Goal: Task Accomplishment & Management: Use online tool/utility

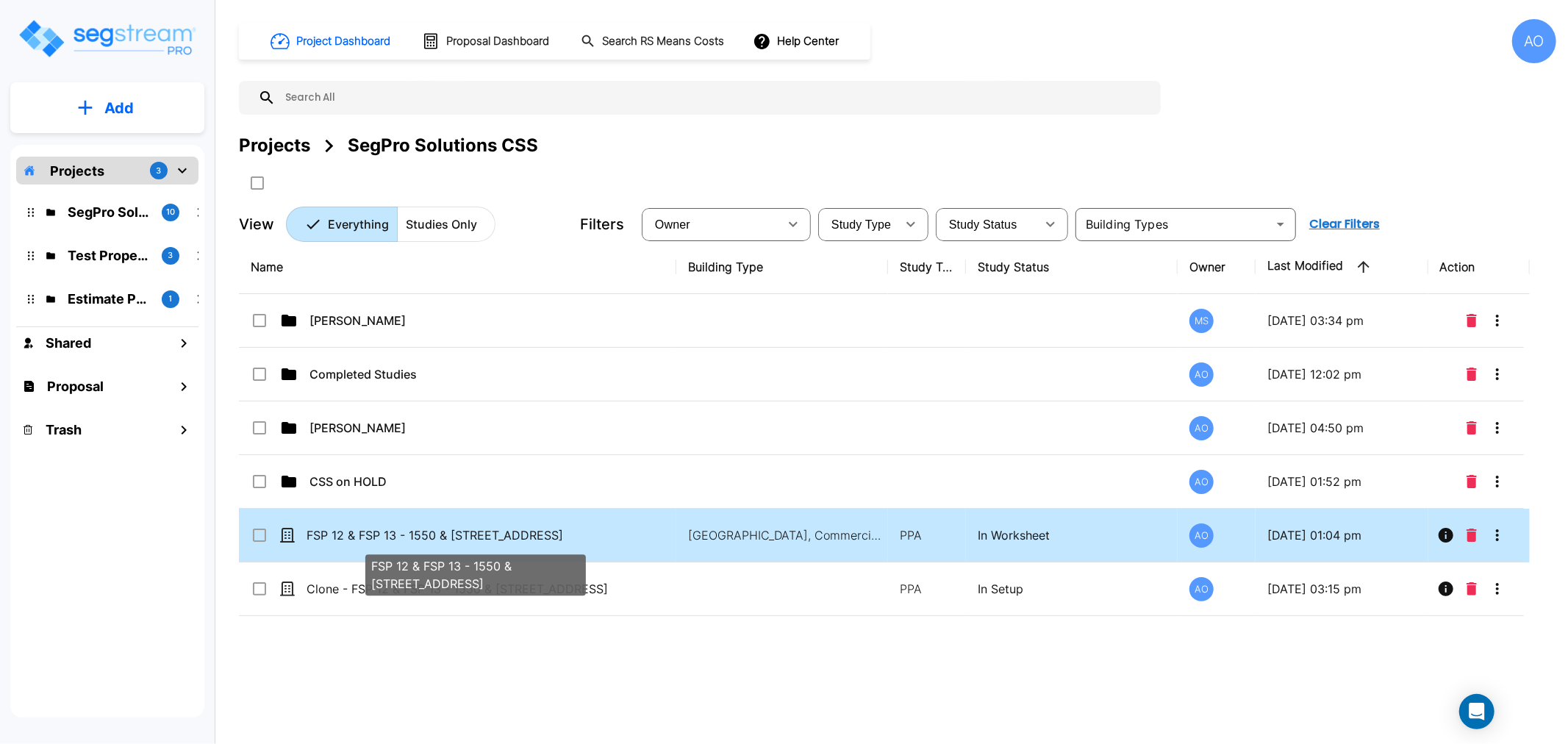
click at [400, 531] on p "FSP 12 & FSP 13 - 1550 & [STREET_ADDRESS]" at bounding box center [475, 534] width 337 height 18
checkbox input "true"
click at [400, 530] on p "FSP 12 & FSP 13 - 1550 & [STREET_ADDRESS]" at bounding box center [475, 534] width 337 height 18
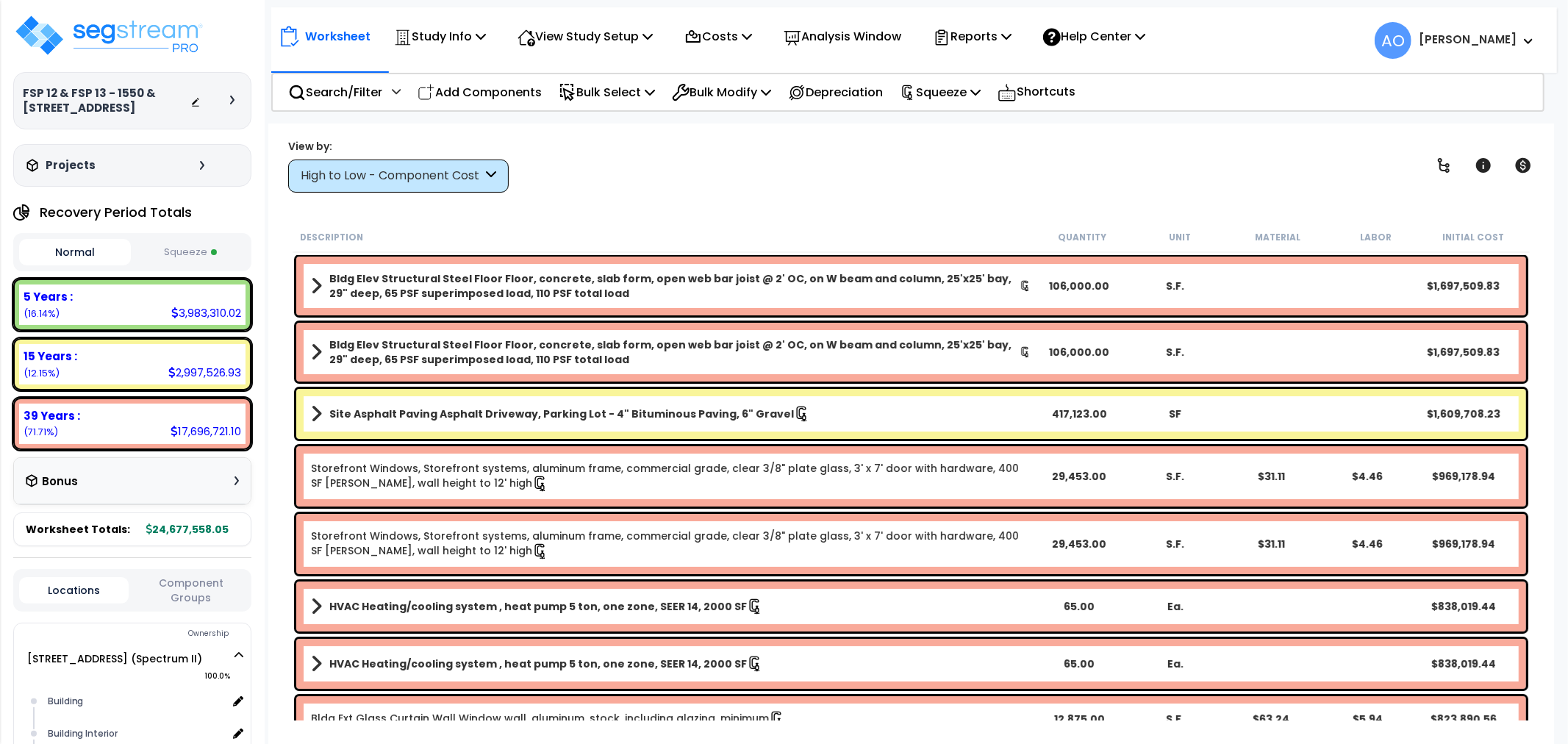
drag, startPoint x: 191, startPoint y: 253, endPoint x: 290, endPoint y: 343, distance: 133.8
click at [191, 252] on button "Squeeze" at bounding box center [190, 252] width 111 height 25
drag, startPoint x: 54, startPoint y: 314, endPoint x: 7, endPoint y: 310, distance: 47.2
click at [7, 310] on div "FSP 12 & FSP 13 - 1550 & [STREET_ADDRESS] Depreciable Tax Basis : $59,094,000.0…" at bounding box center [132, 372] width 265 height 744
drag, startPoint x: 51, startPoint y: 369, endPoint x: 21, endPoint y: 373, distance: 30.3
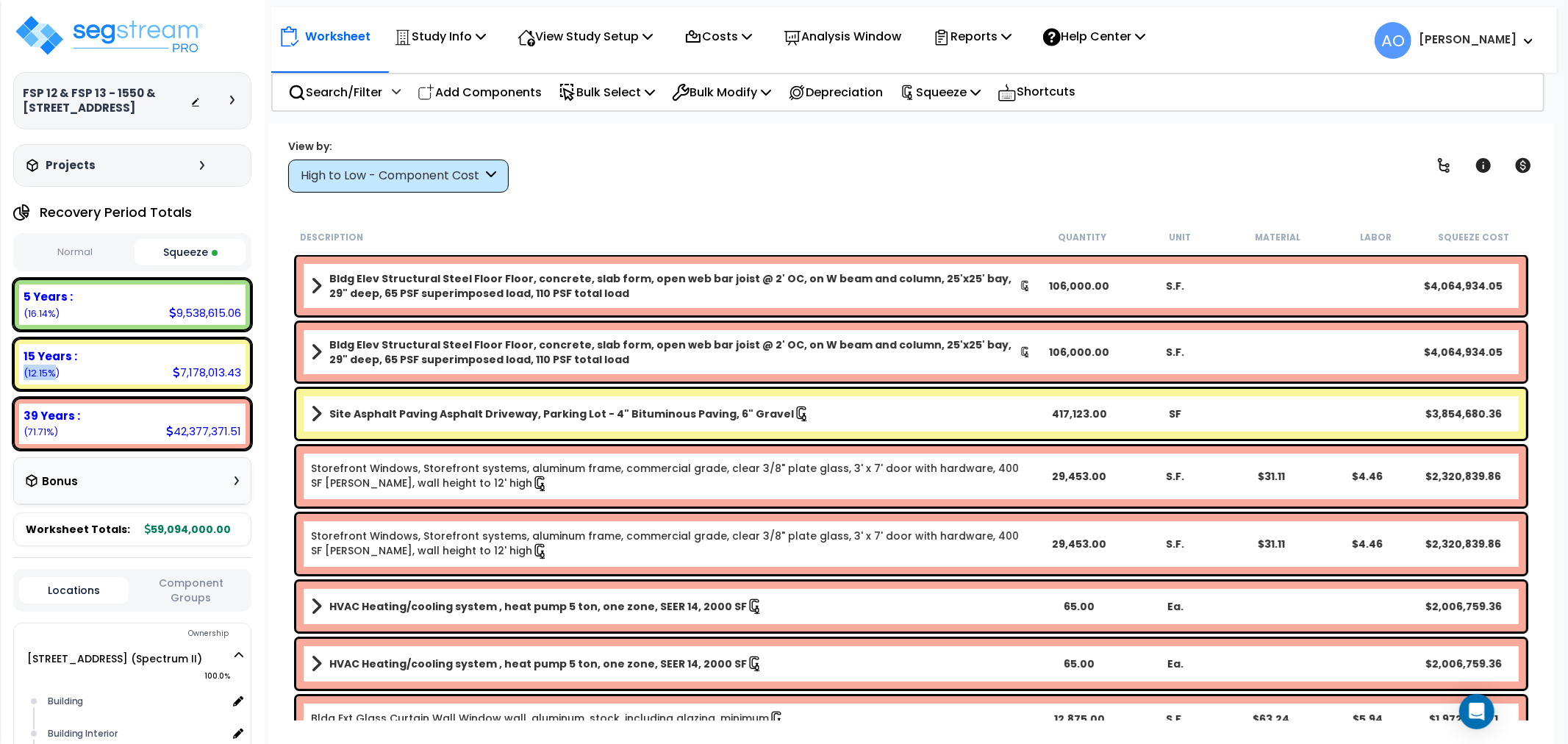
click at [21, 373] on div "15 Years : 7,178,013.43 (12.15%)" at bounding box center [132, 363] width 227 height 40
click at [37, 368] on small "(12.15%)" at bounding box center [41, 372] width 36 height 12
click at [35, 304] on div "5 Years : 9,538,615.06 (16.14%)" at bounding box center [132, 304] width 227 height 40
click at [387, 169] on div "High to Low - Component Cost" at bounding box center [391, 176] width 182 height 17
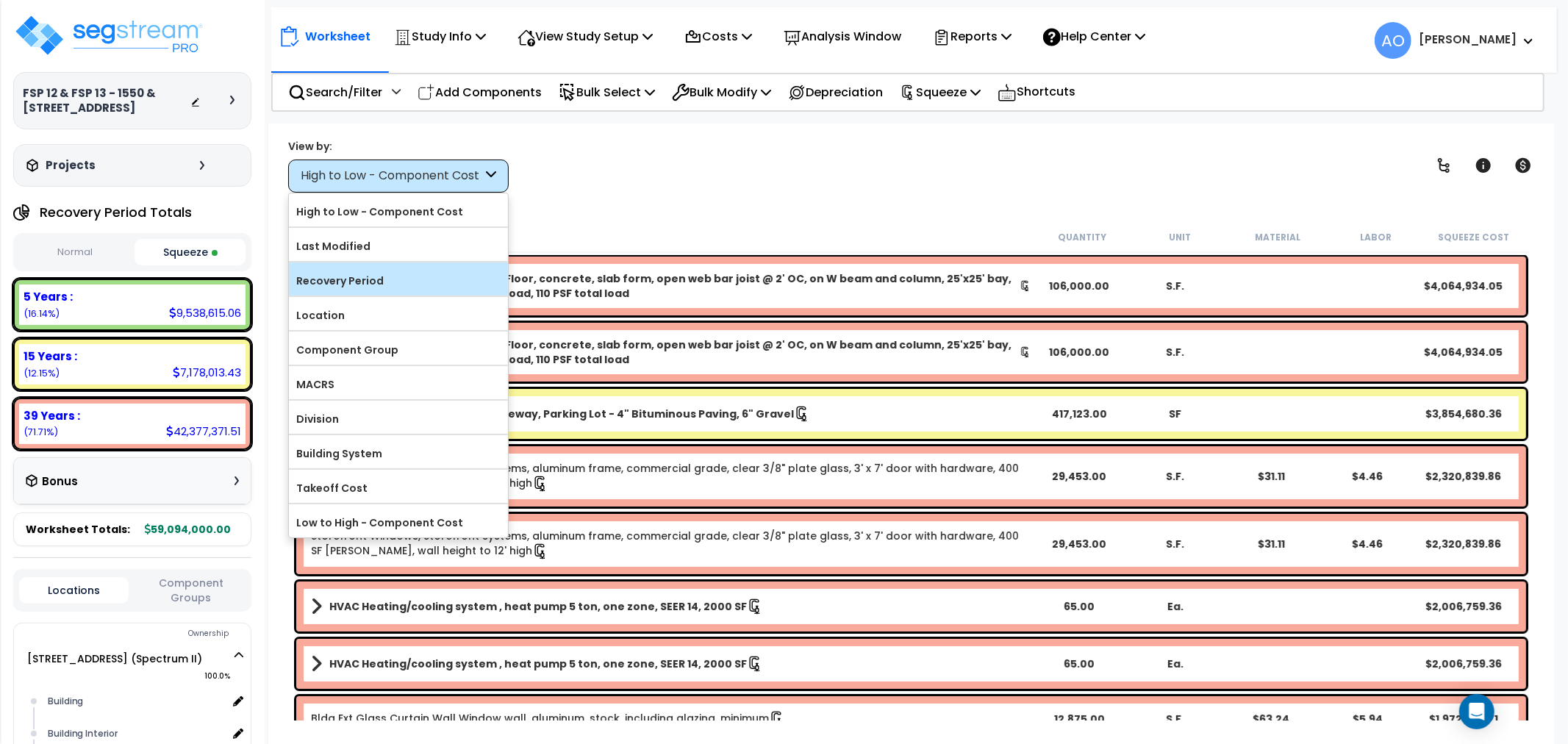
click at [351, 275] on label "Recovery Period" at bounding box center [399, 281] width 219 height 22
click at [0, 0] on input "Recovery Period" at bounding box center [0, 0] width 0 height 0
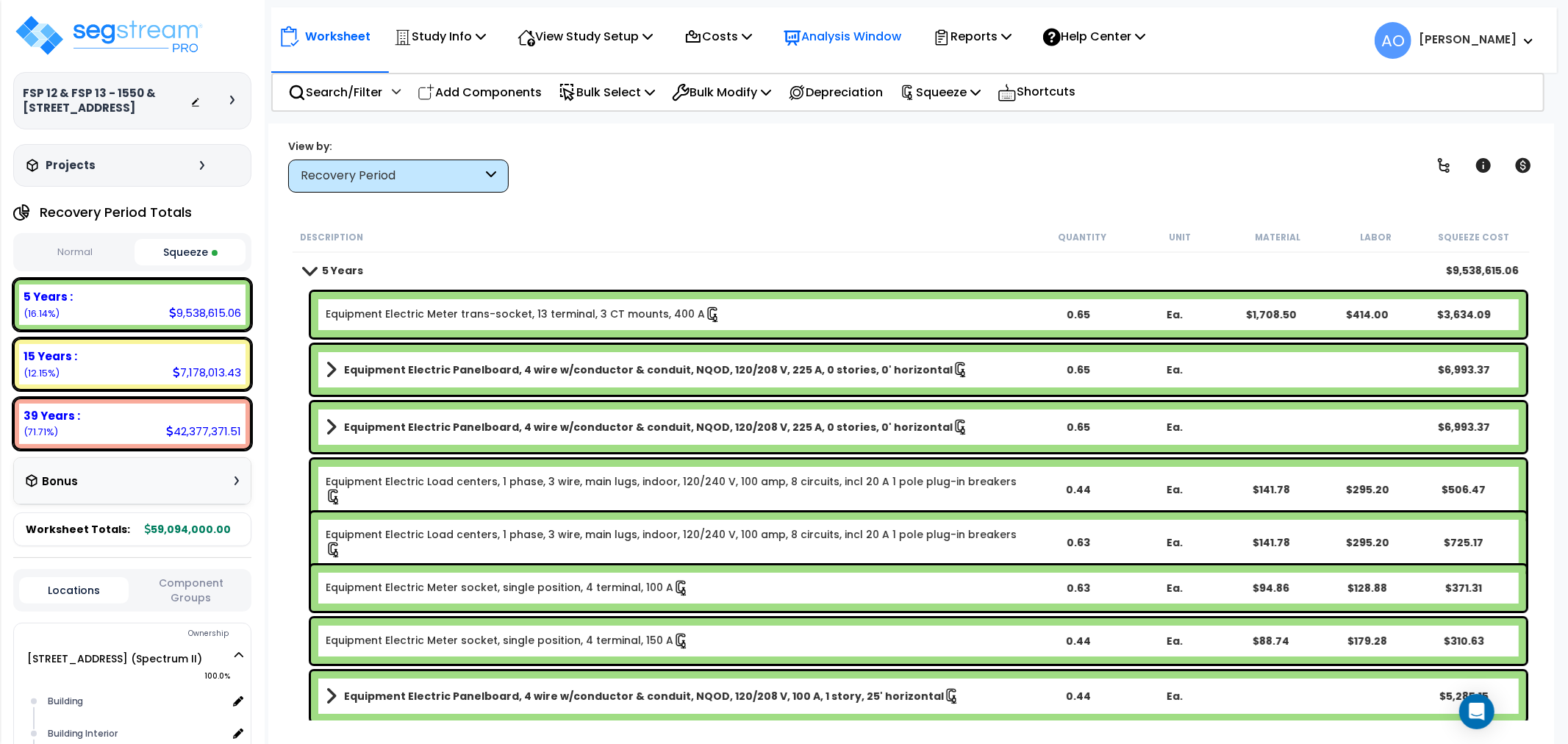
click at [843, 33] on p "Analysis Window" at bounding box center [843, 36] width 118 height 20
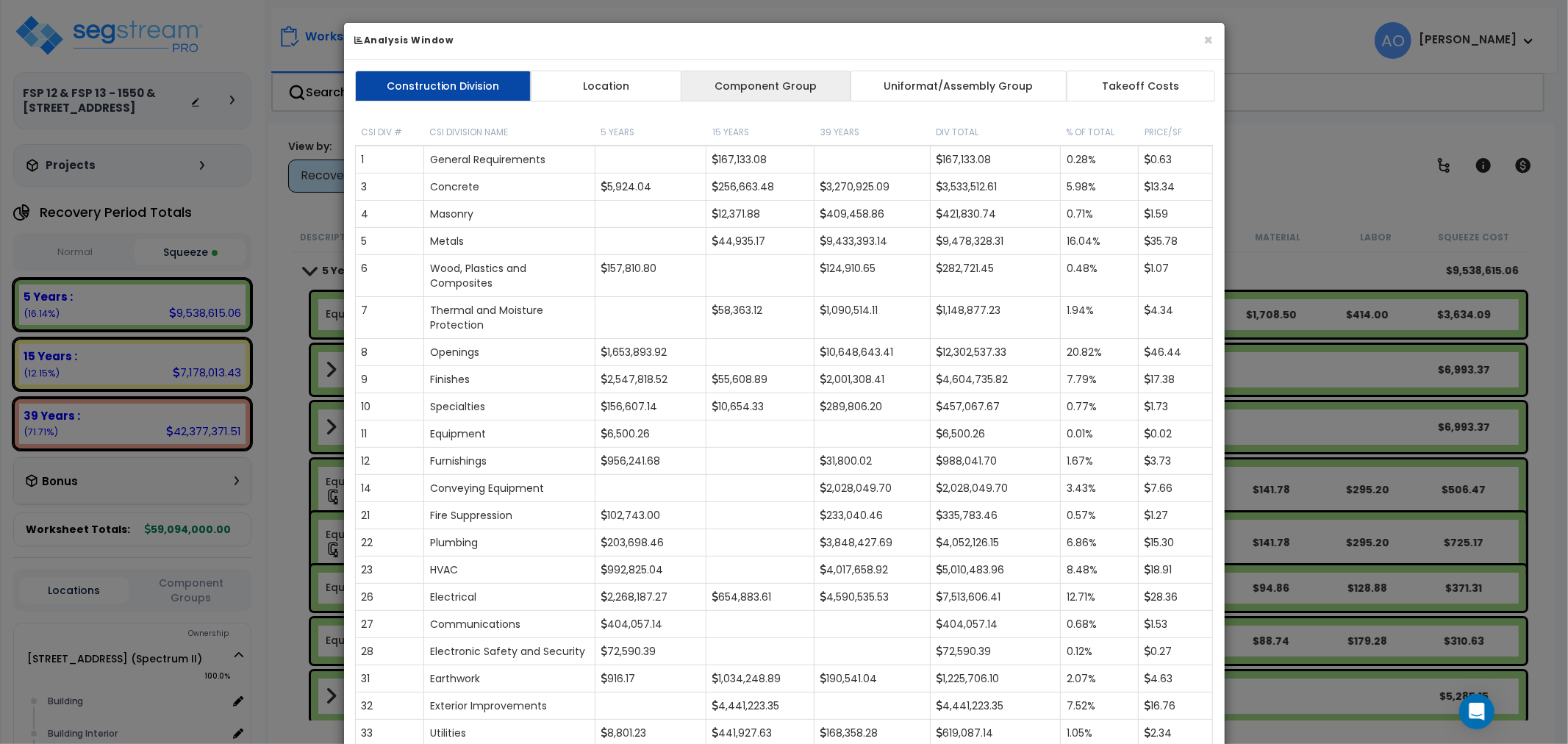
click at [726, 91] on link "Component Group" at bounding box center [766, 85] width 170 height 31
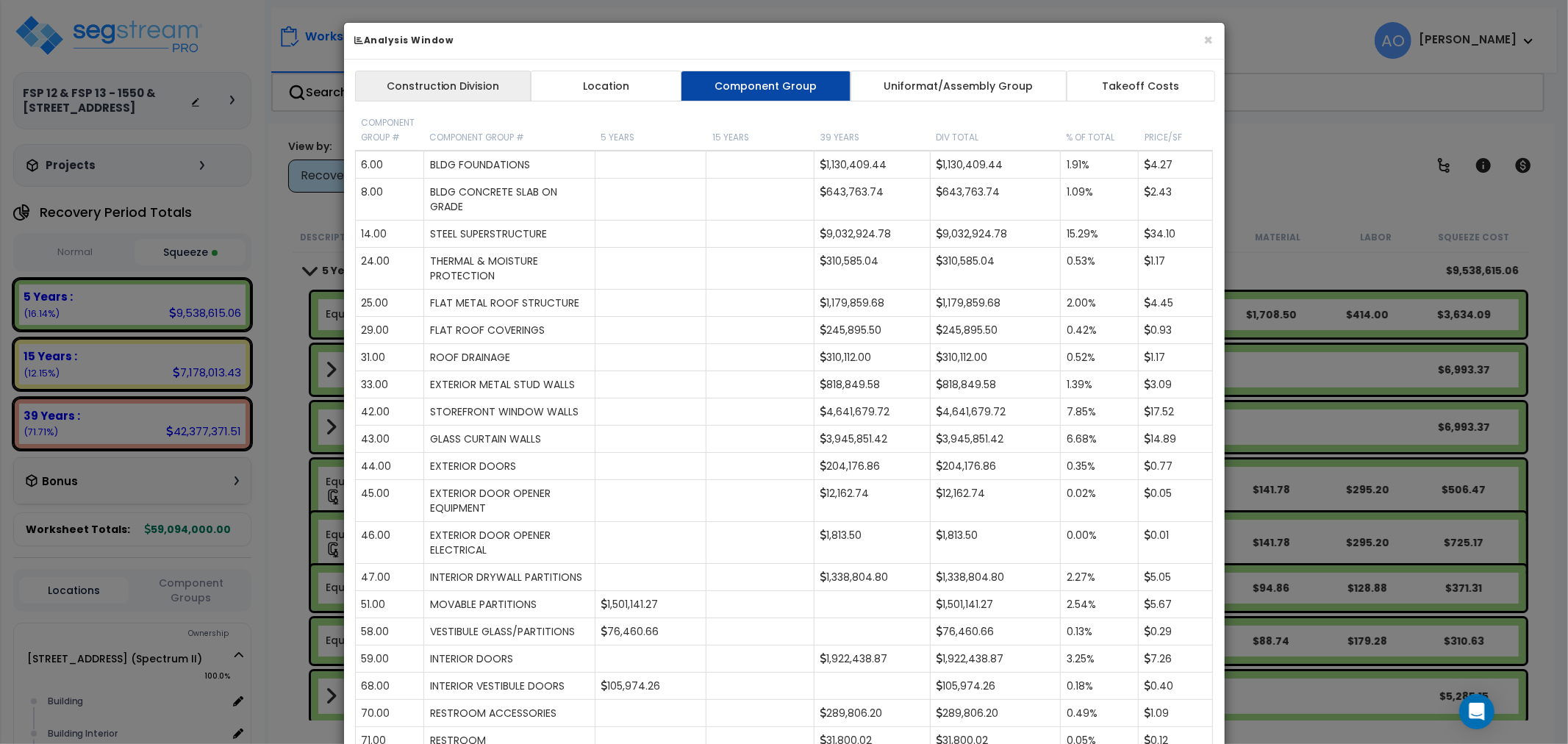
click at [471, 86] on link "Construction Division" at bounding box center [443, 85] width 176 height 31
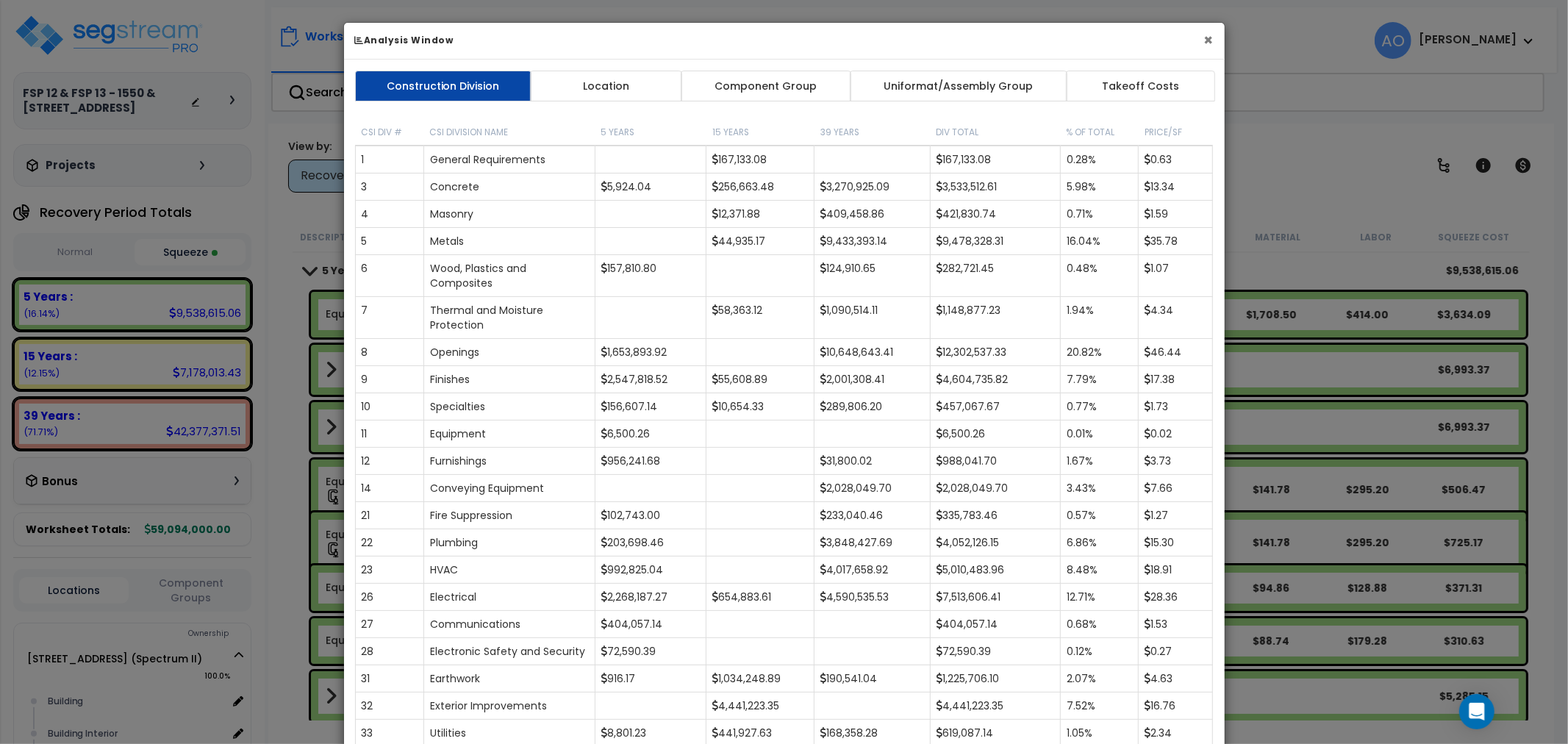
click at [1210, 38] on button "×" at bounding box center [1209, 40] width 9 height 15
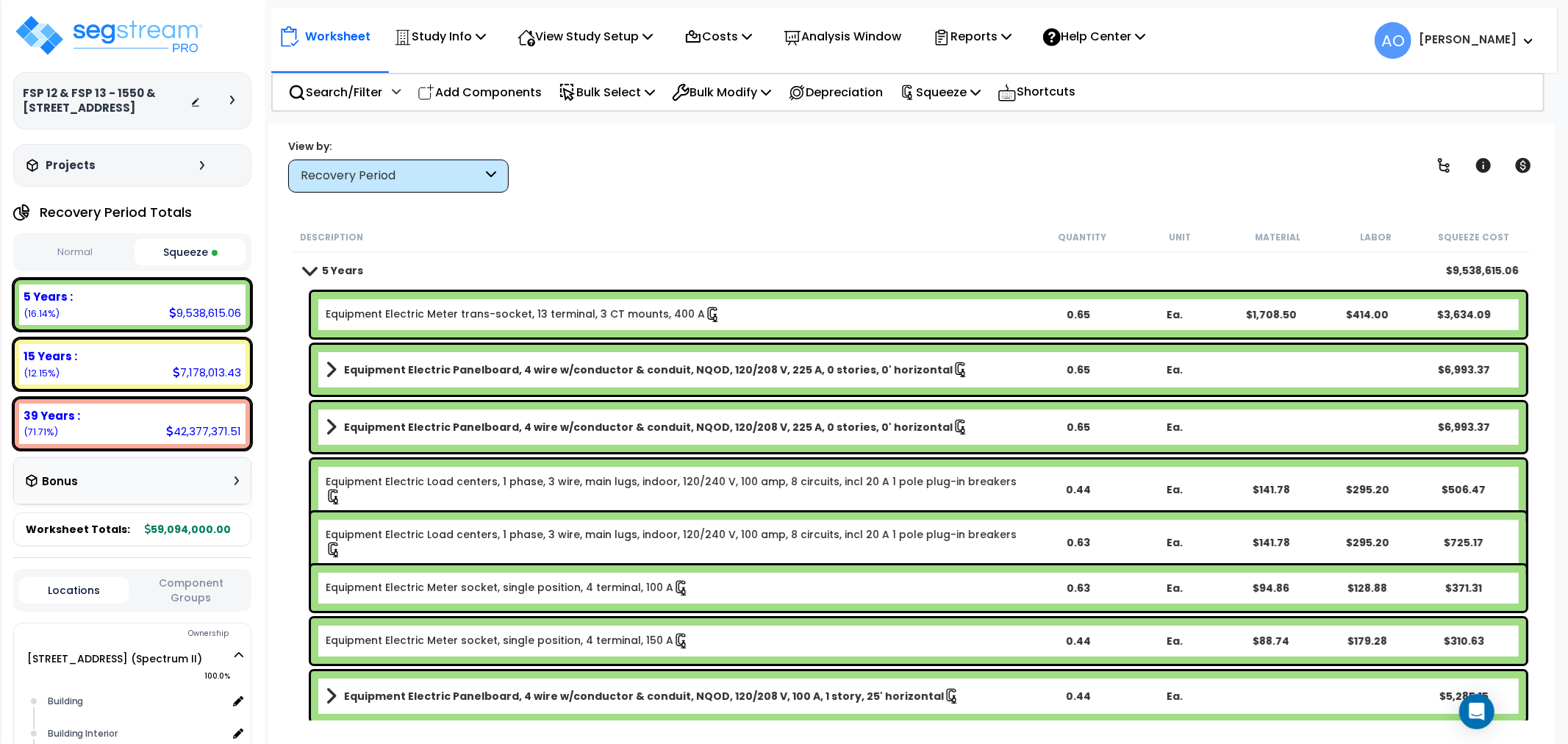
click at [360, 182] on div "Recovery Period" at bounding box center [391, 176] width 182 height 17
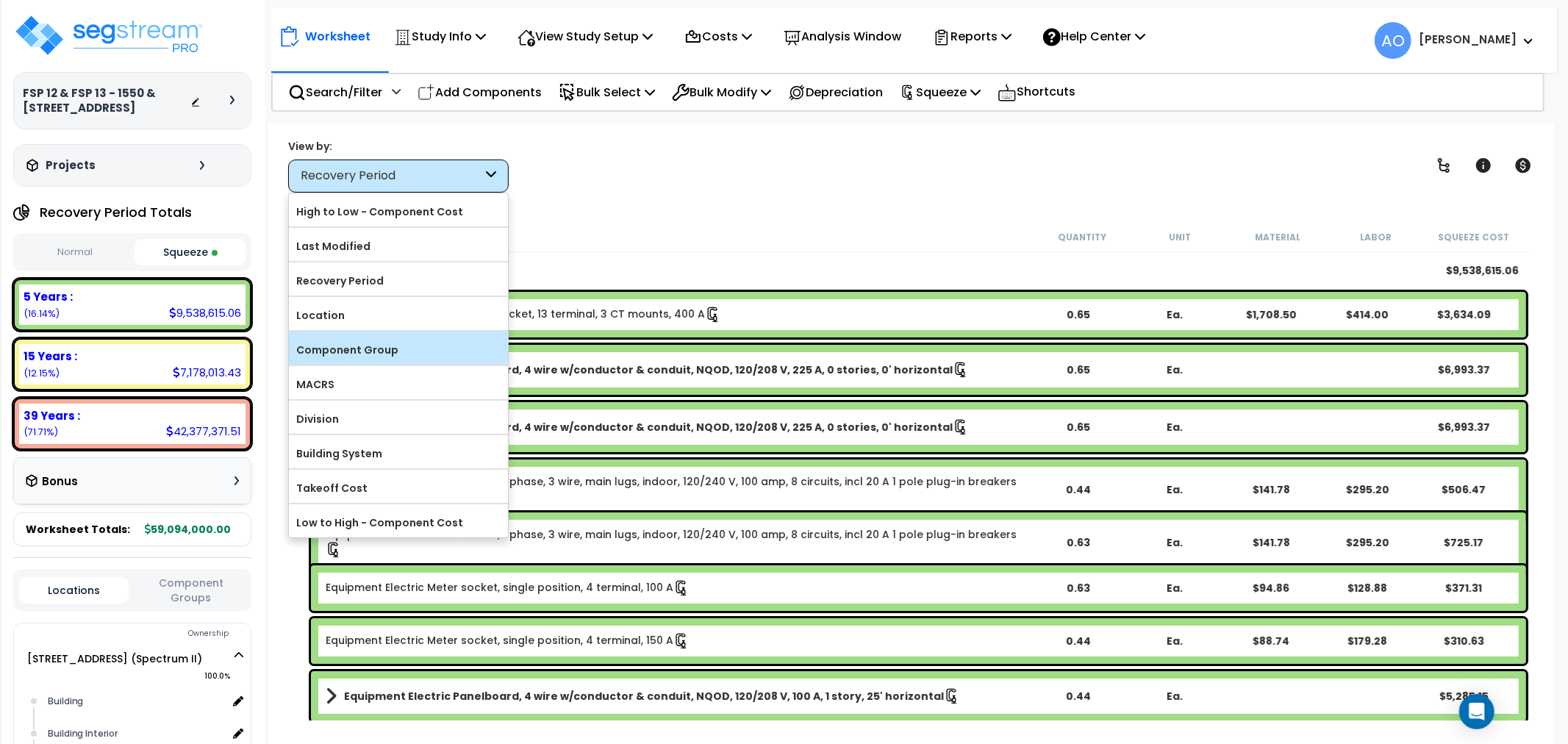
click at [378, 343] on label "Component Group" at bounding box center [399, 350] width 219 height 22
click at [0, 0] on input "Component Group" at bounding box center [0, 0] width 0 height 0
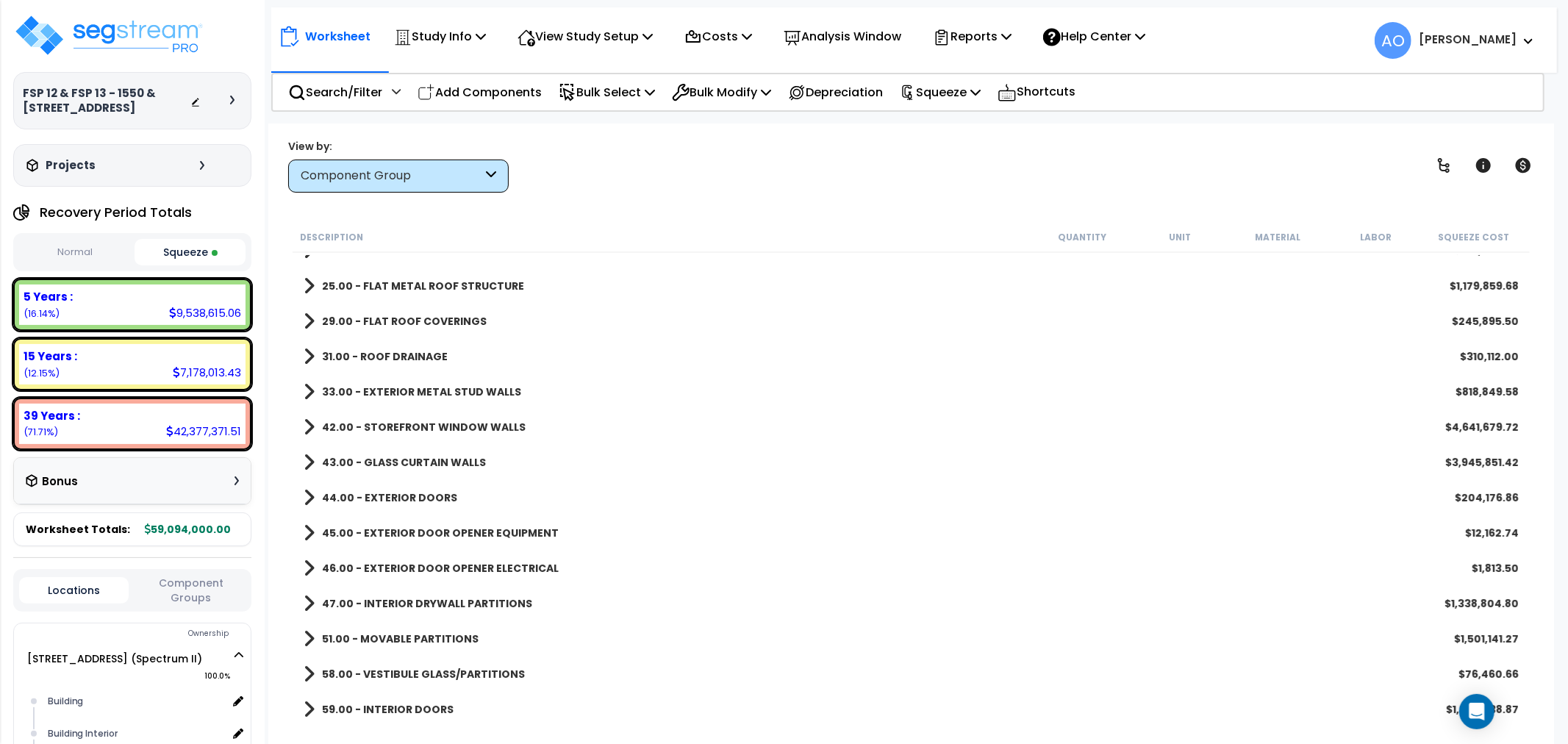
scroll to position [136, 0]
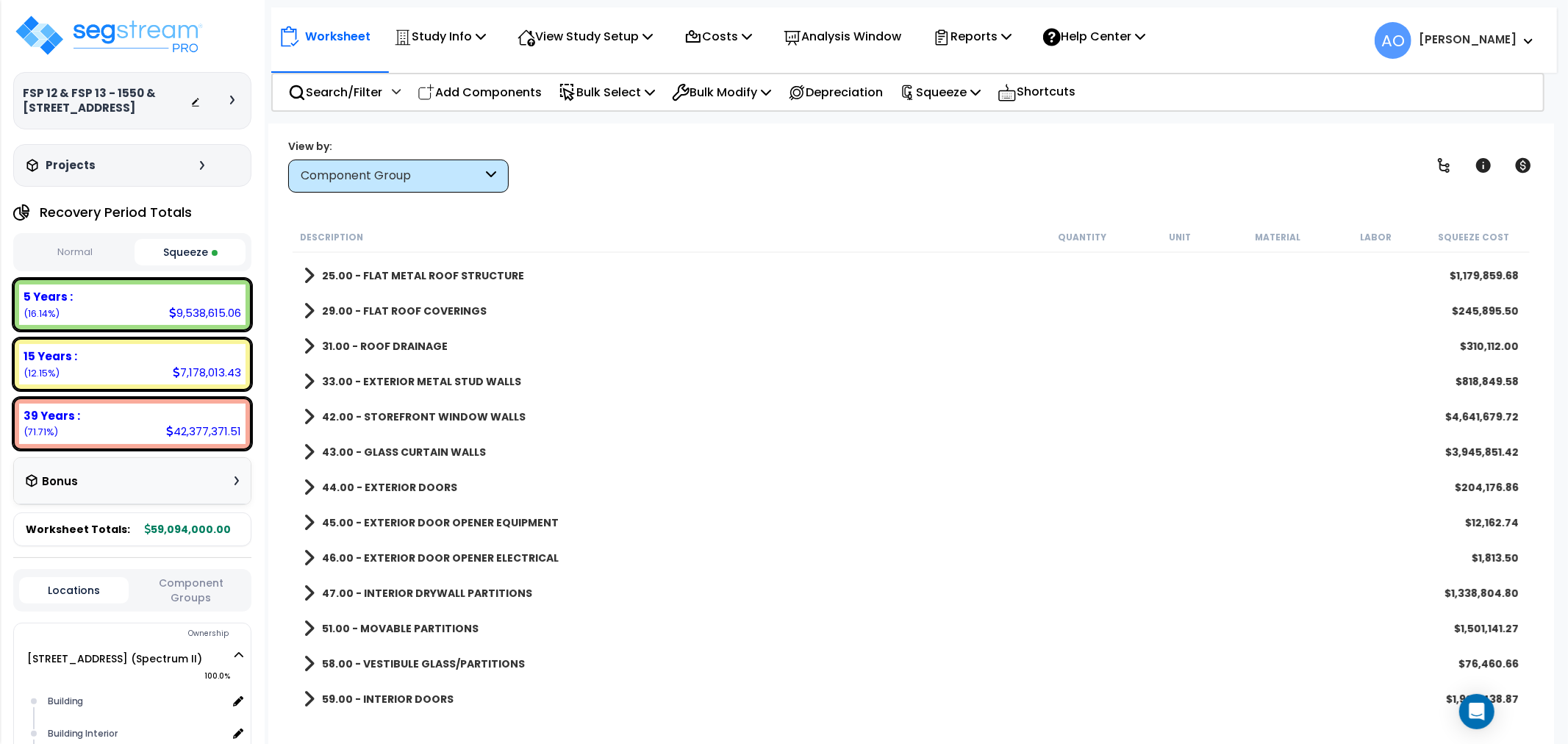
click at [91, 251] on button "Normal" at bounding box center [74, 252] width 111 height 25
click at [175, 252] on button "Squeeze" at bounding box center [190, 252] width 111 height 25
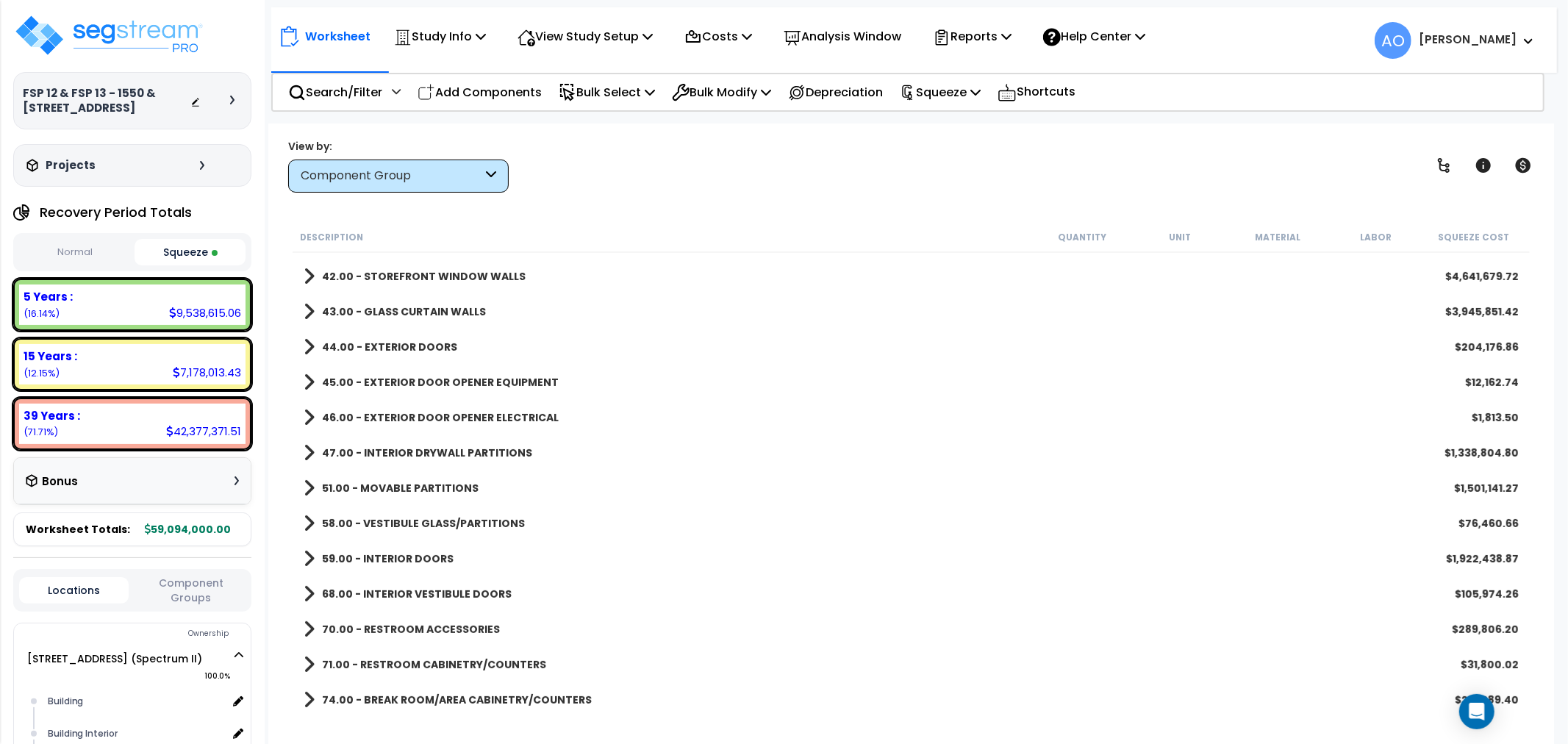
scroll to position [271, 0]
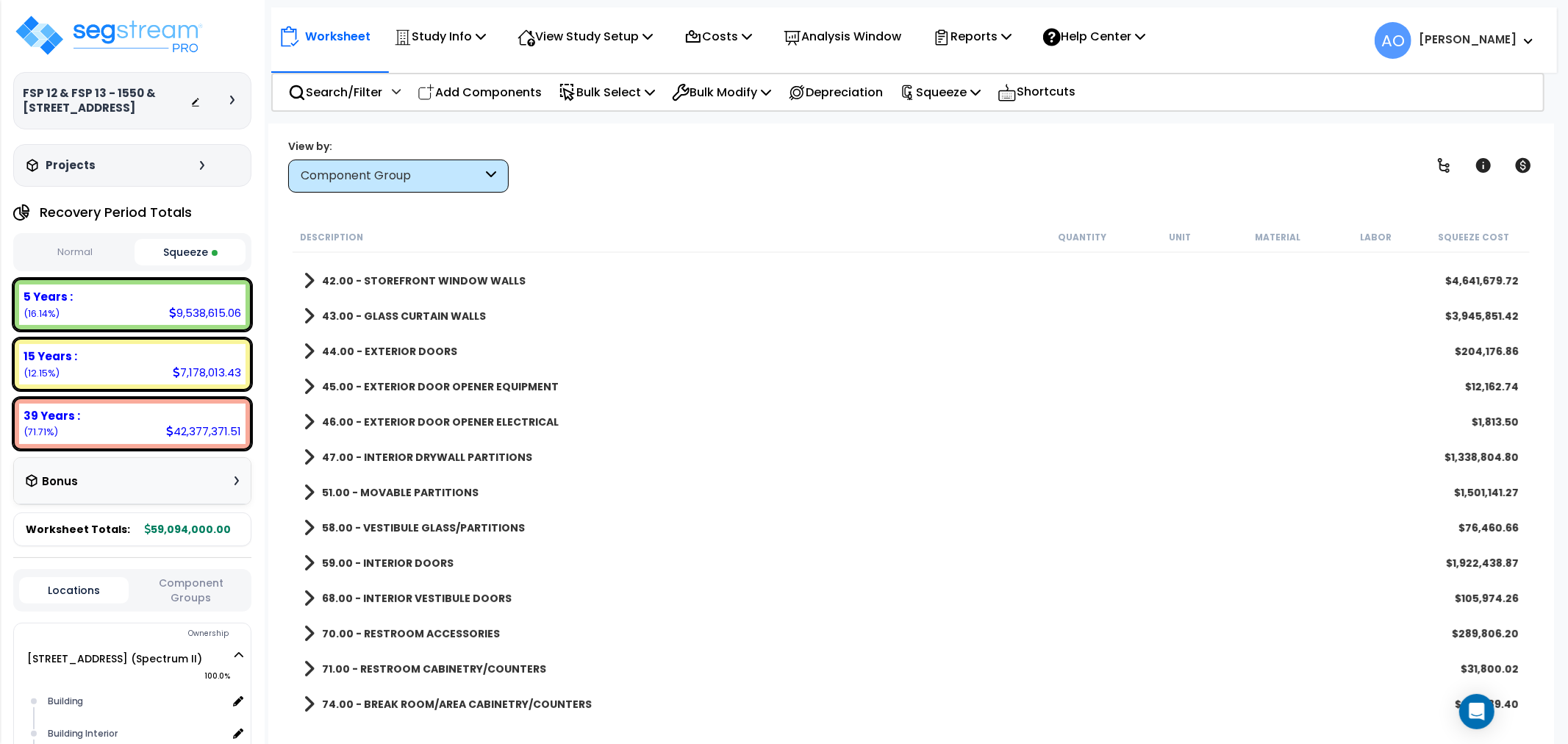
click at [402, 345] on b "44.00 - EXTERIOR DOORS" at bounding box center [389, 351] width 135 height 15
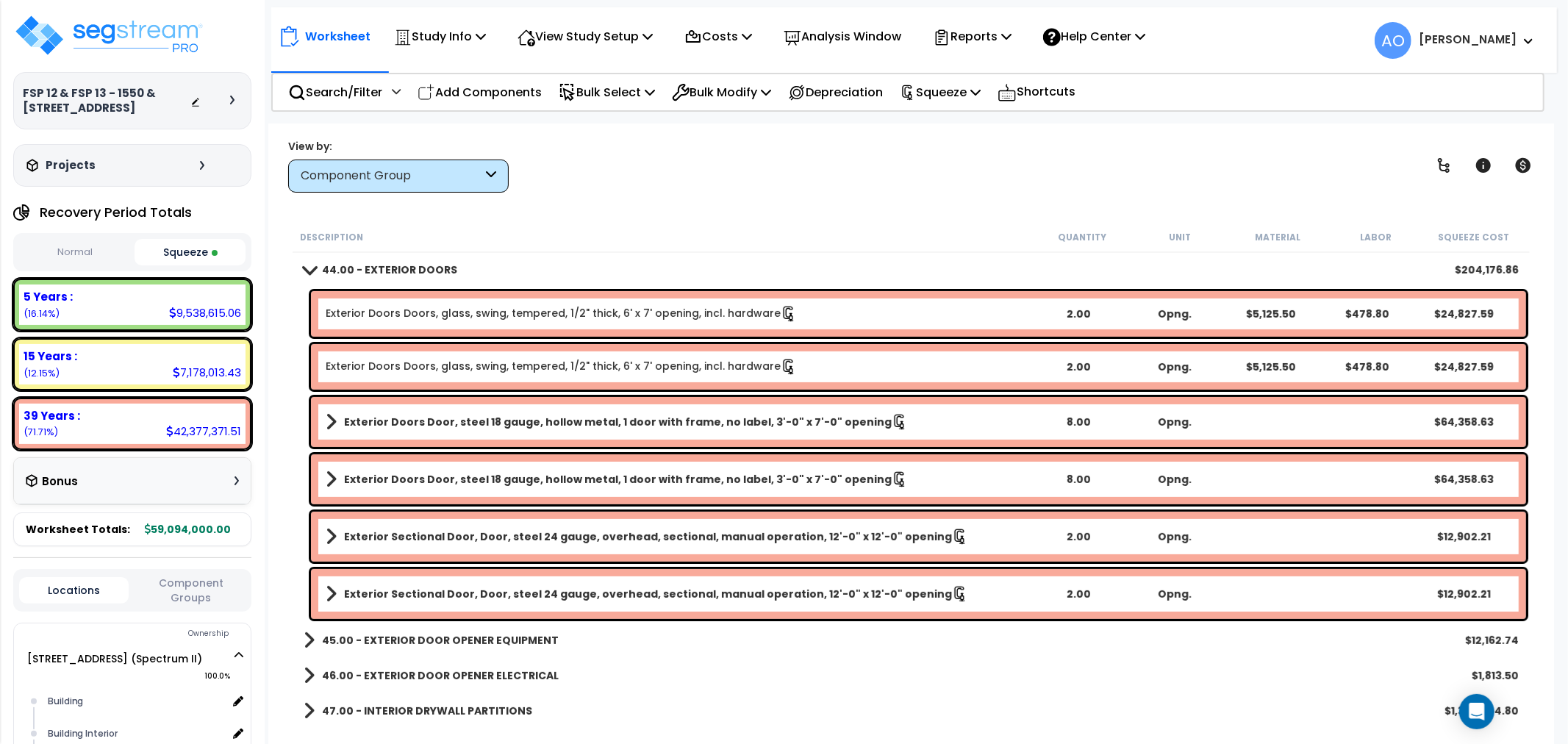
scroll to position [327, 0]
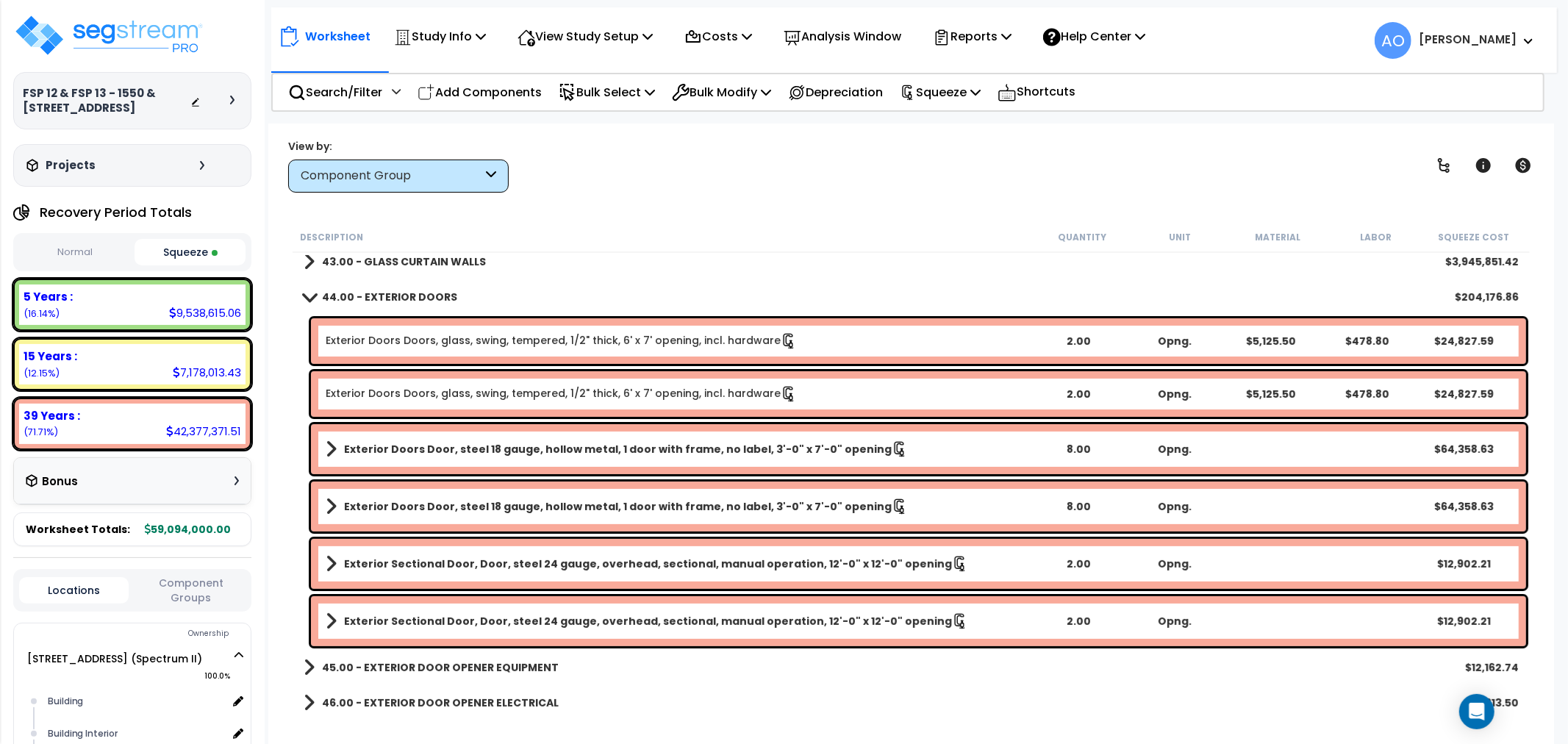
click at [407, 297] on b "44.00 - EXTERIOR DOORS" at bounding box center [389, 297] width 135 height 15
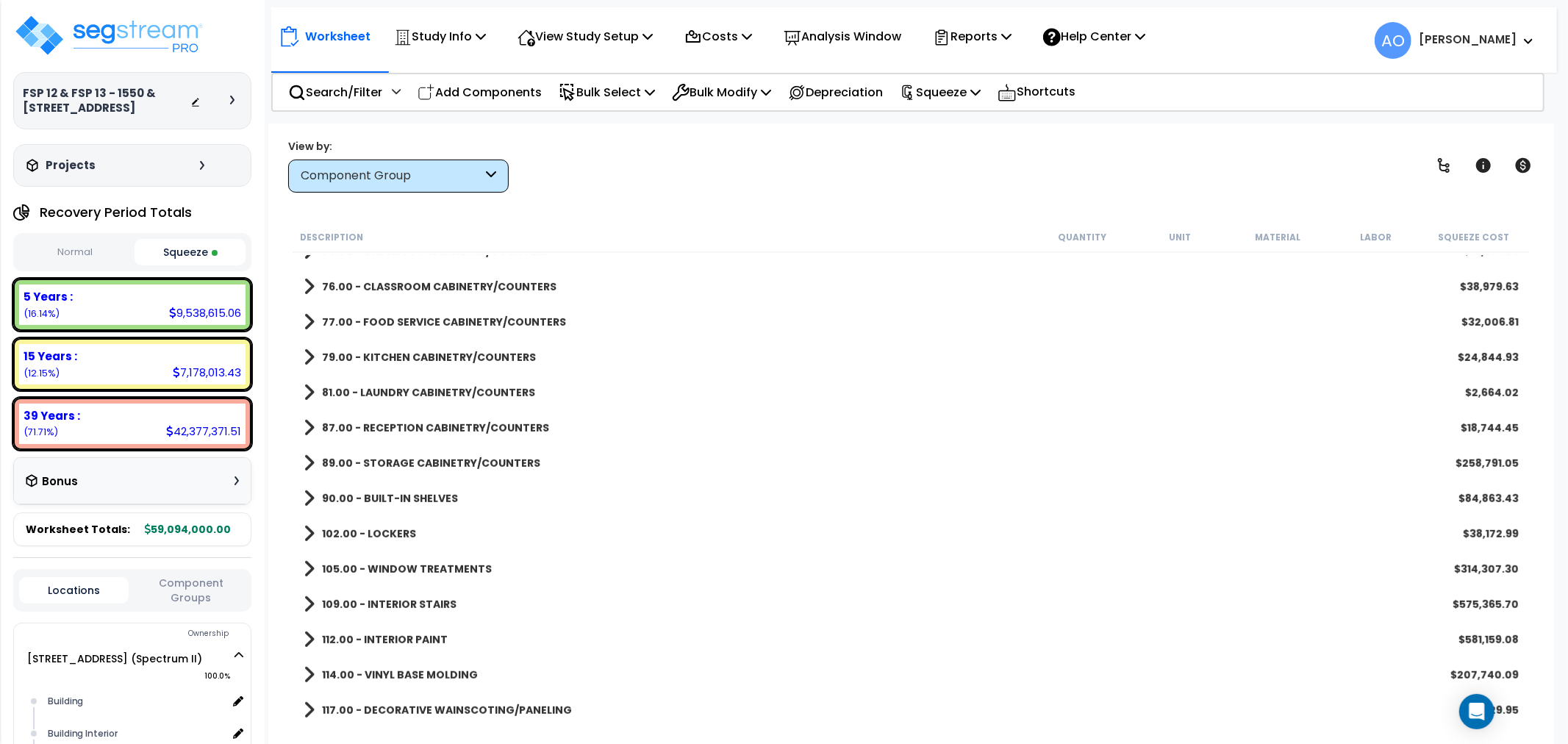
scroll to position [789, 0]
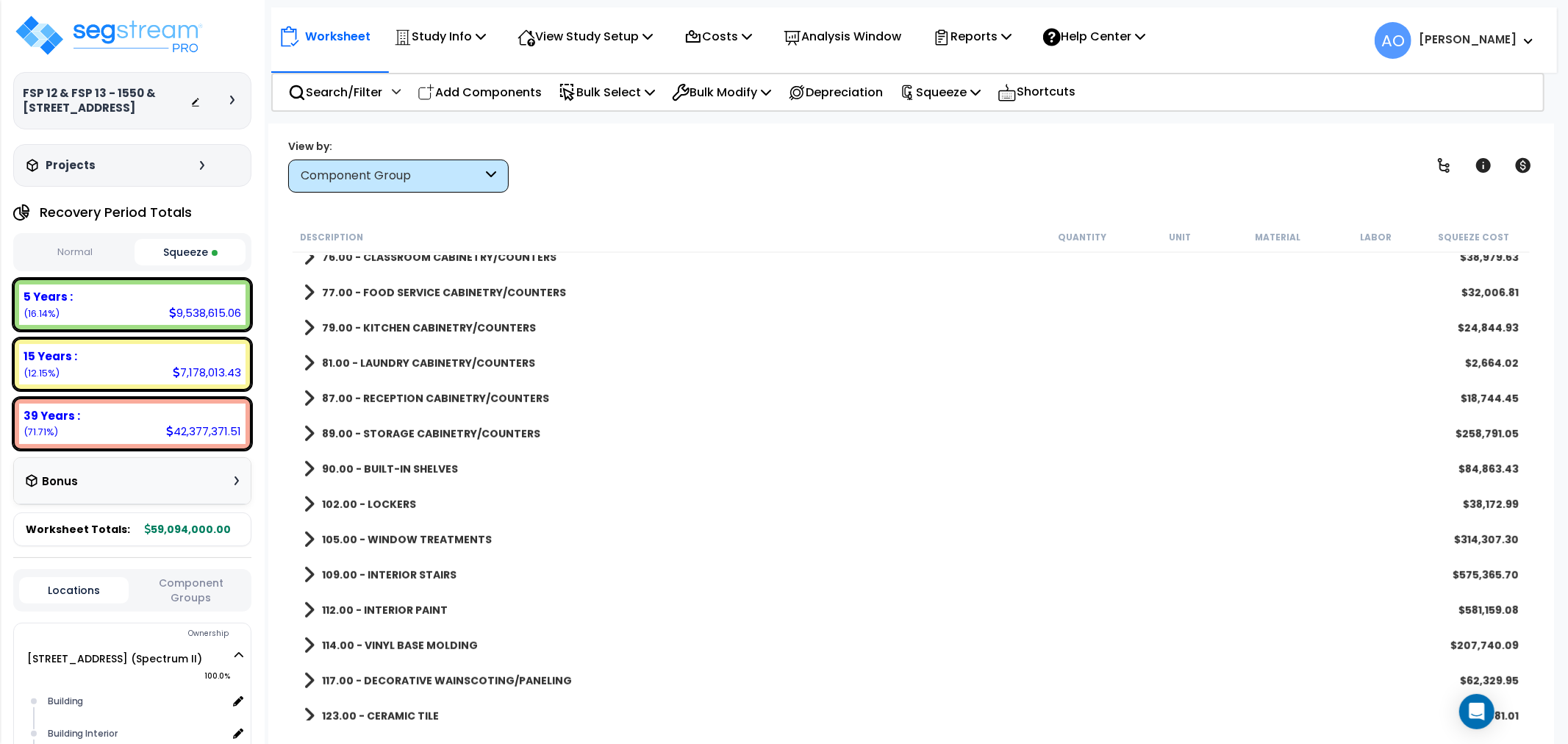
click at [422, 567] on b "109.00 - INTERIOR STAIRS" at bounding box center [389, 575] width 135 height 15
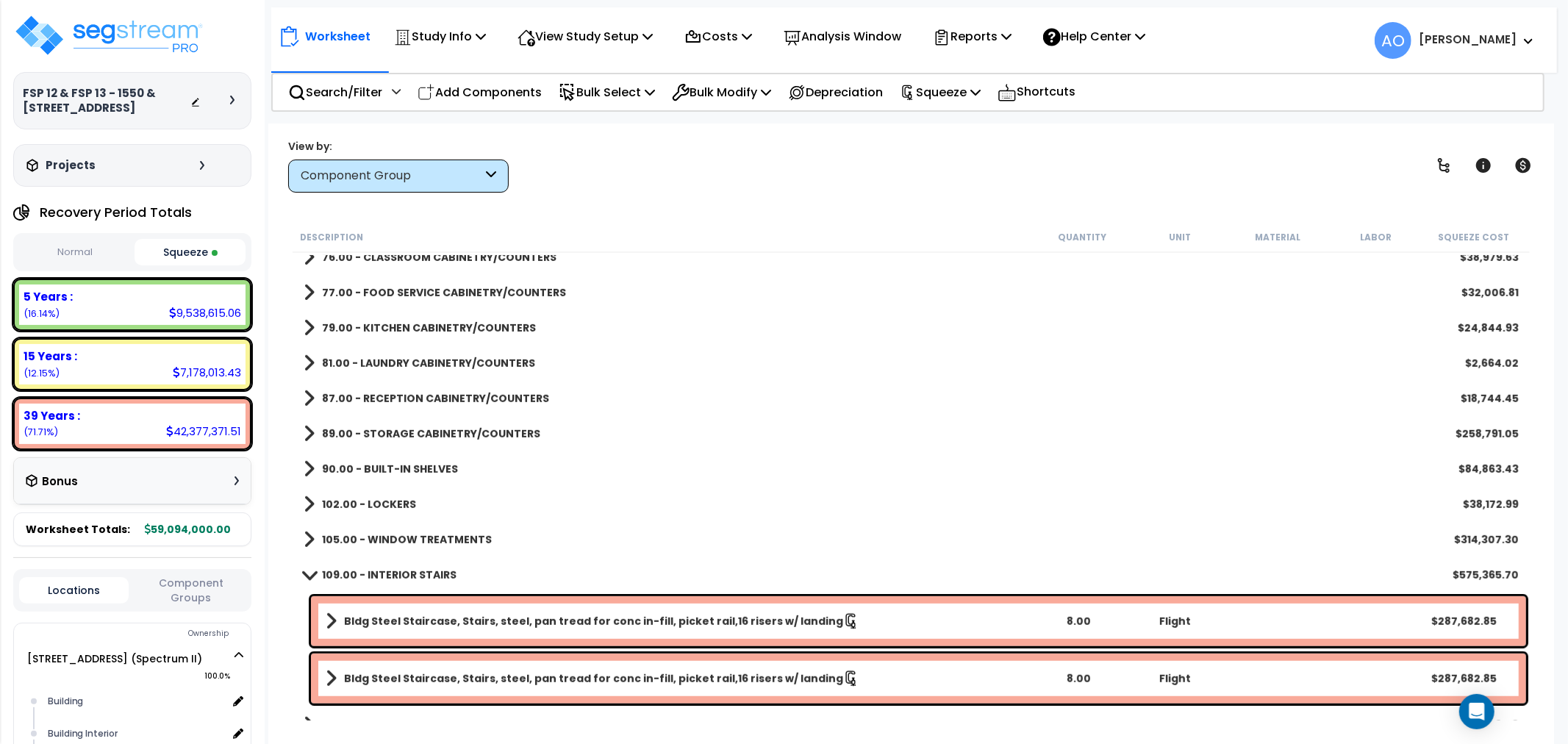
click at [426, 567] on b "109.00 - INTERIOR STAIRS" at bounding box center [389, 575] width 135 height 15
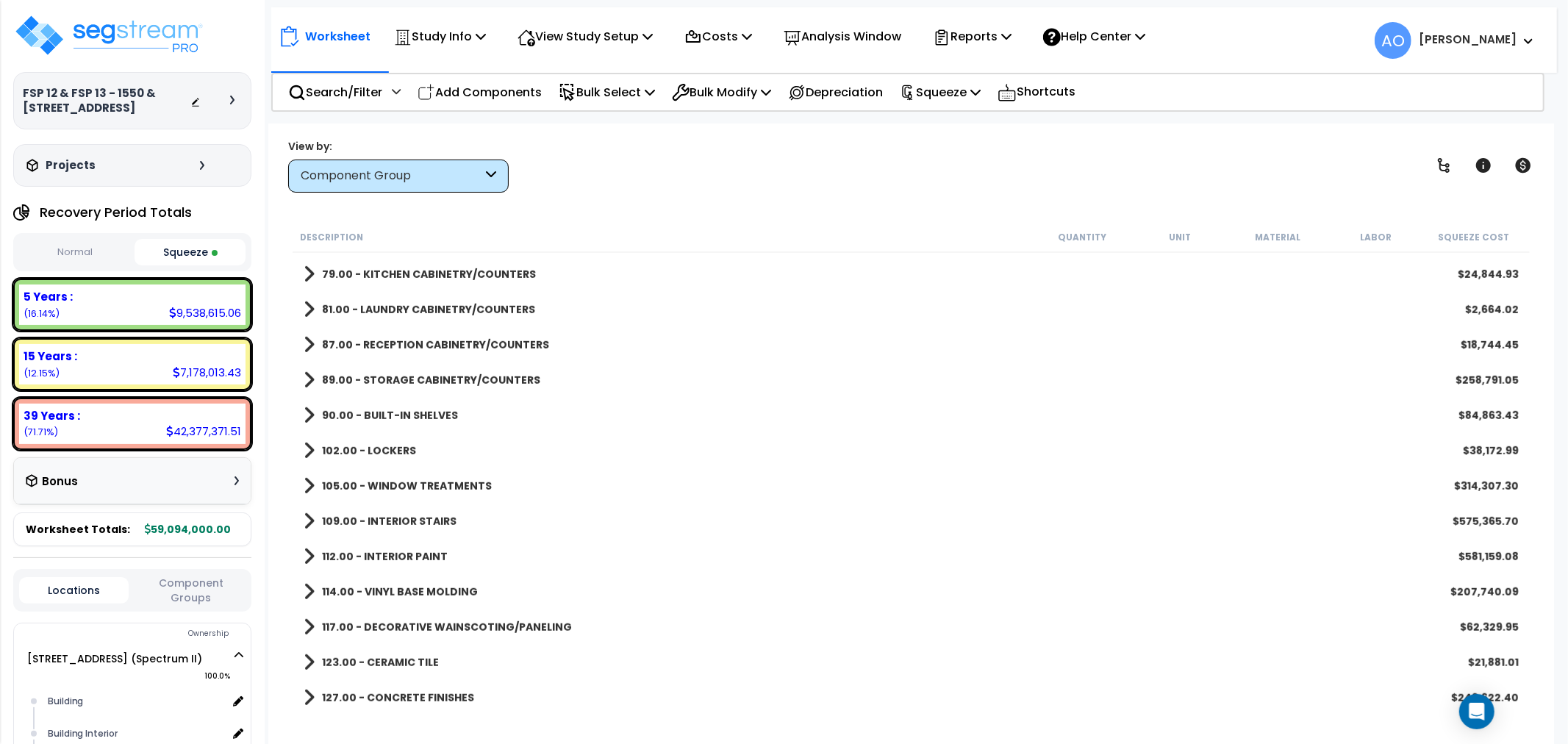
scroll to position [980, 0]
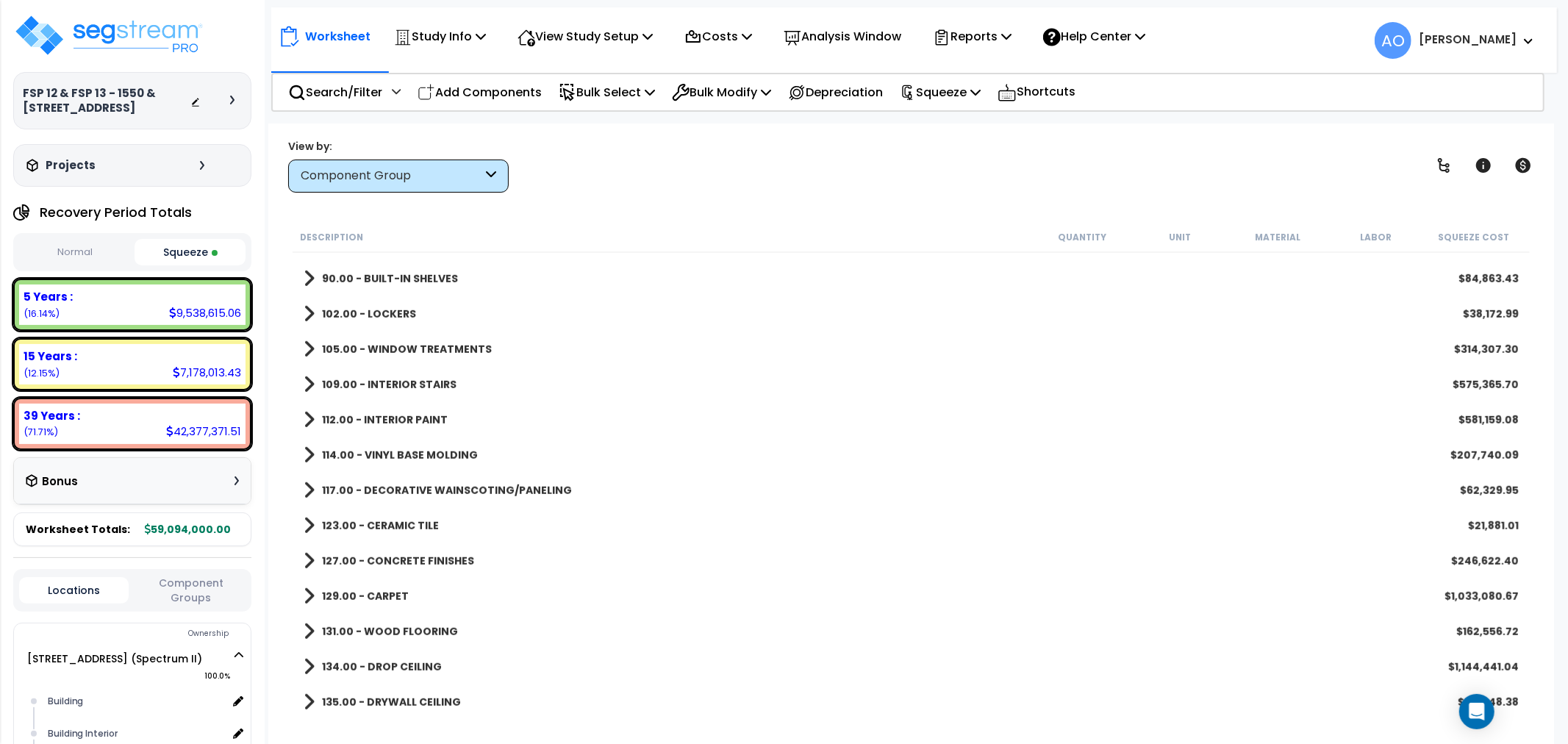
click at [422, 450] on b "114.00 - VINYL BASE MOLDING" at bounding box center [400, 455] width 155 height 15
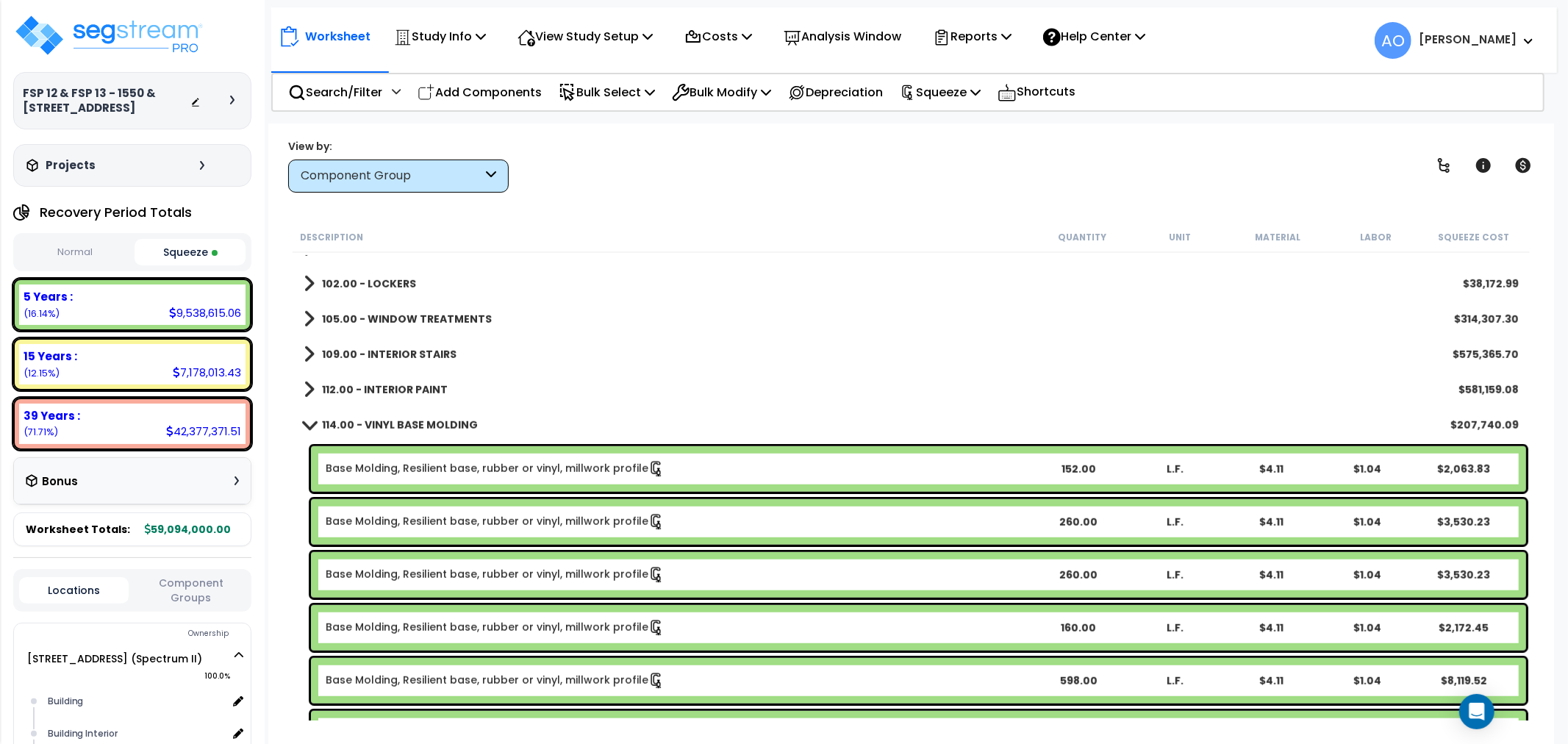
scroll to position [1007, 0]
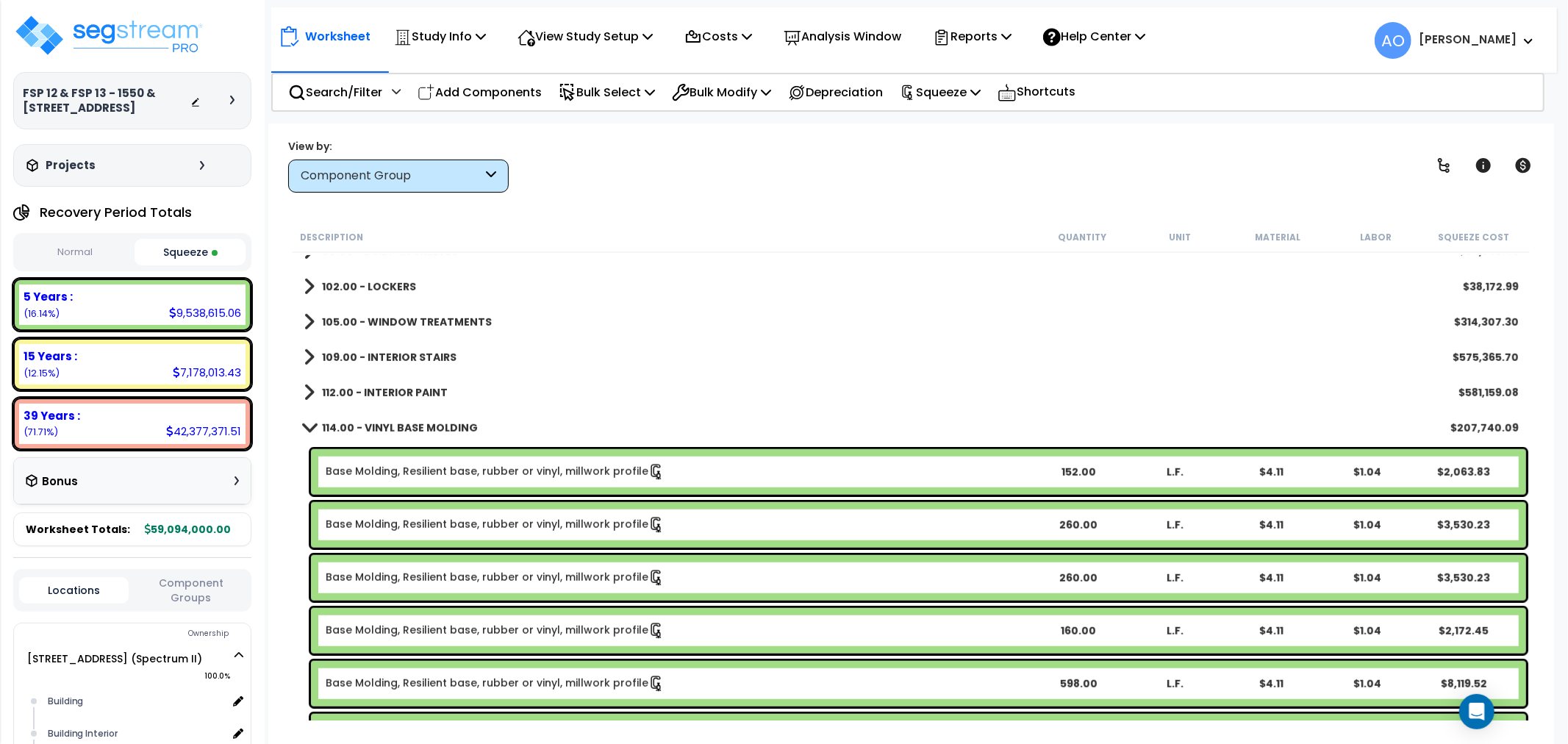
click at [423, 432] on b "114.00 - VINYL BASE MOLDING" at bounding box center [400, 428] width 155 height 15
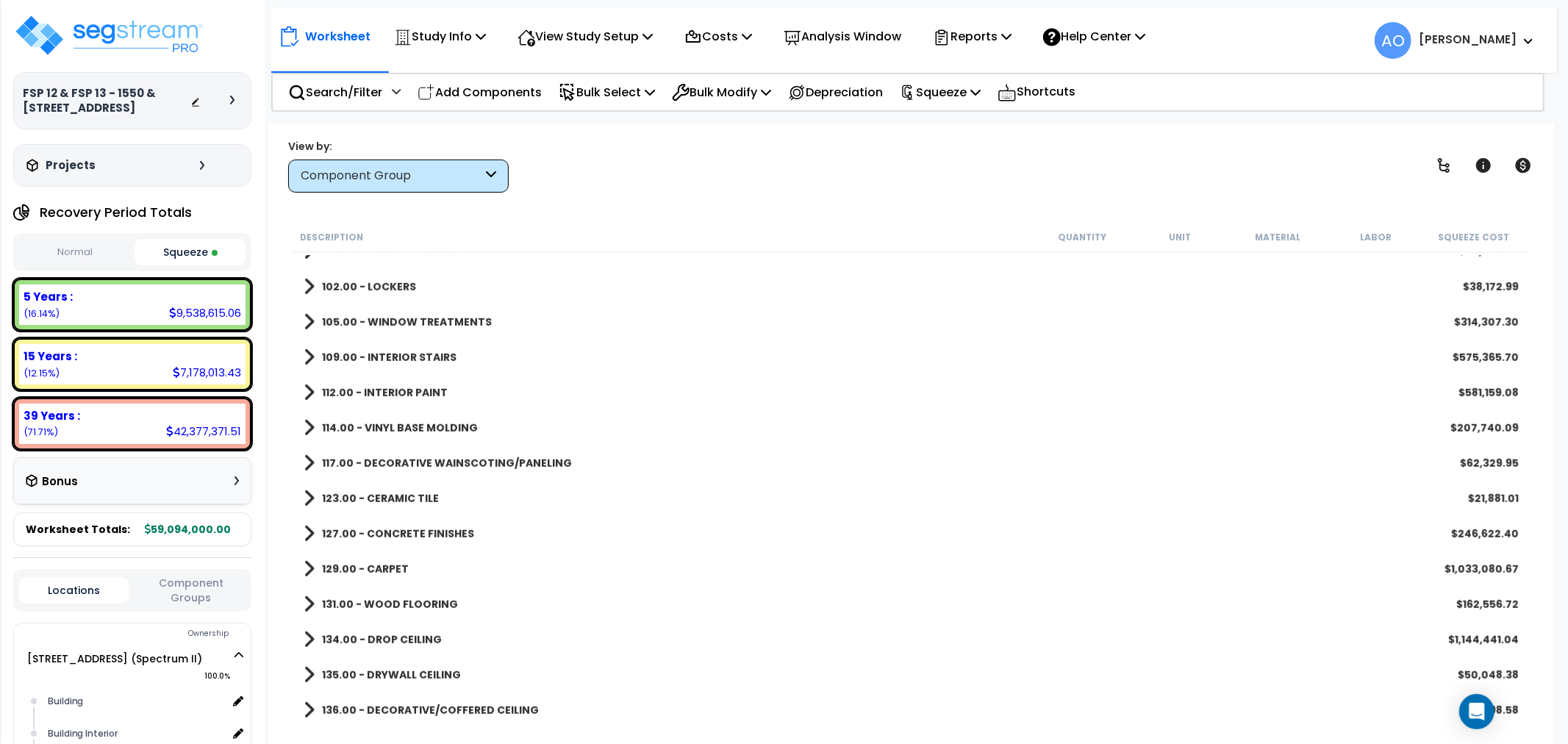
click at [432, 459] on b "117.00 - DECORATIVE WAINSCOTING/PANELING" at bounding box center [447, 463] width 250 height 15
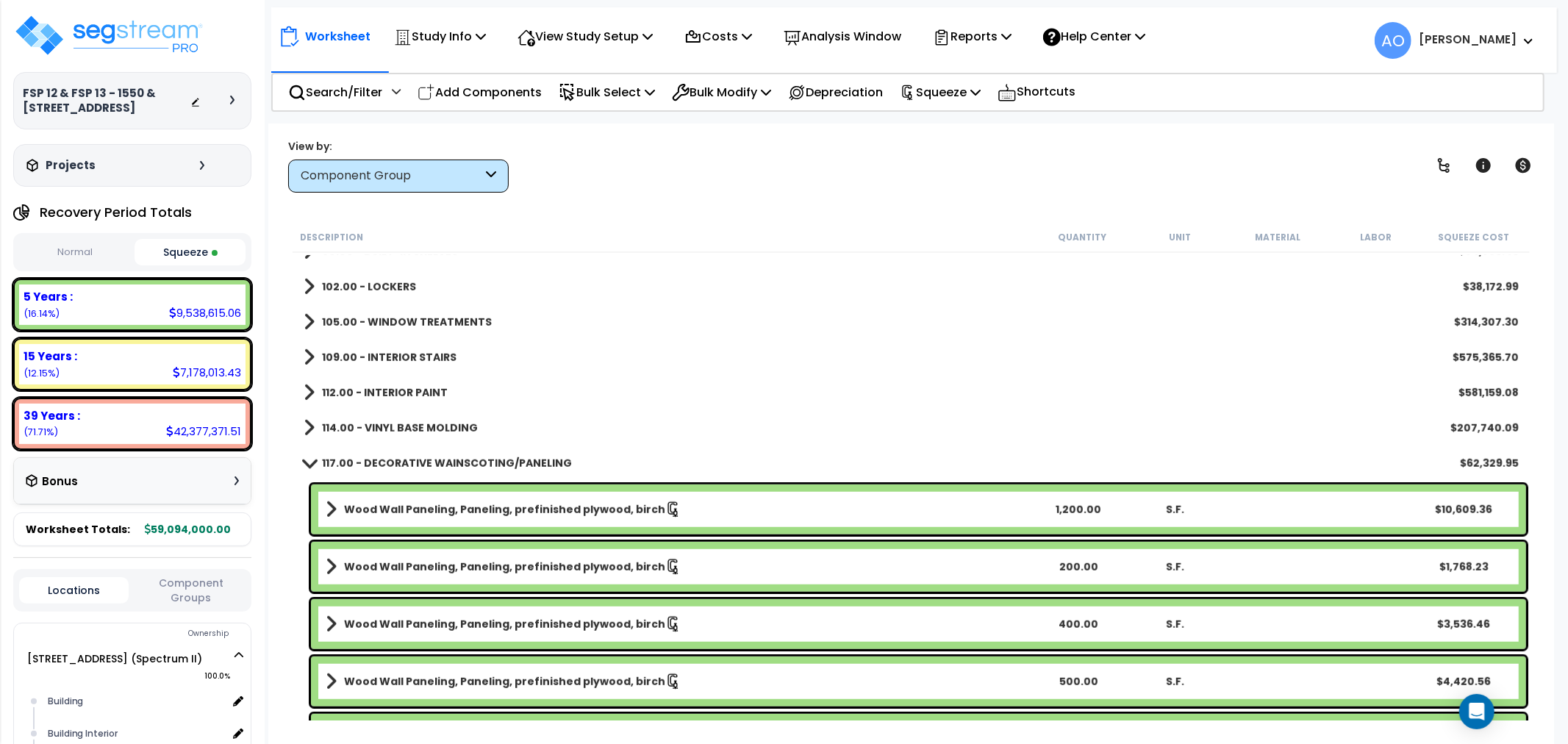
click at [432, 459] on b "117.00 - DECORATIVE WAINSCOTING/PANELING" at bounding box center [447, 463] width 250 height 15
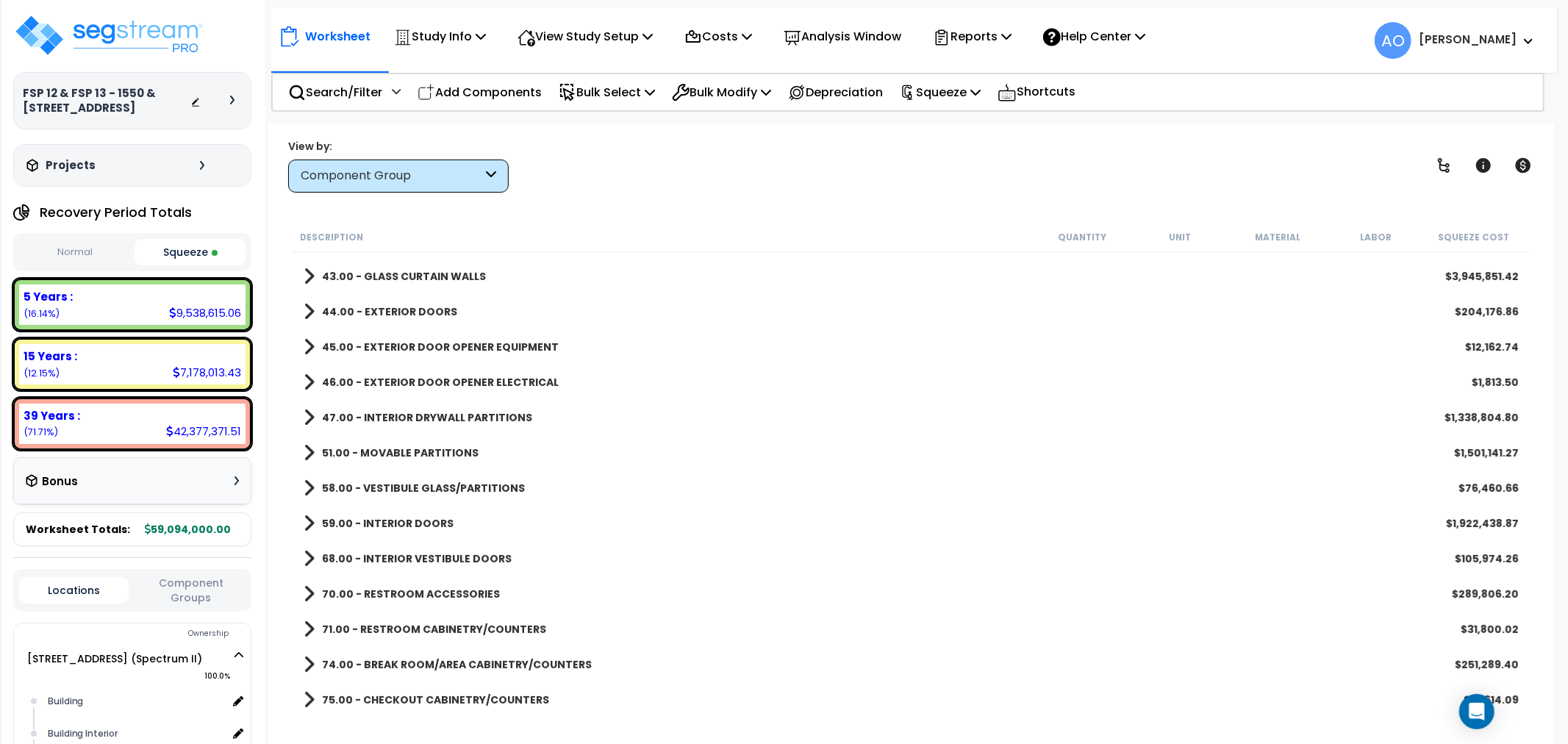
scroll to position [299, 0]
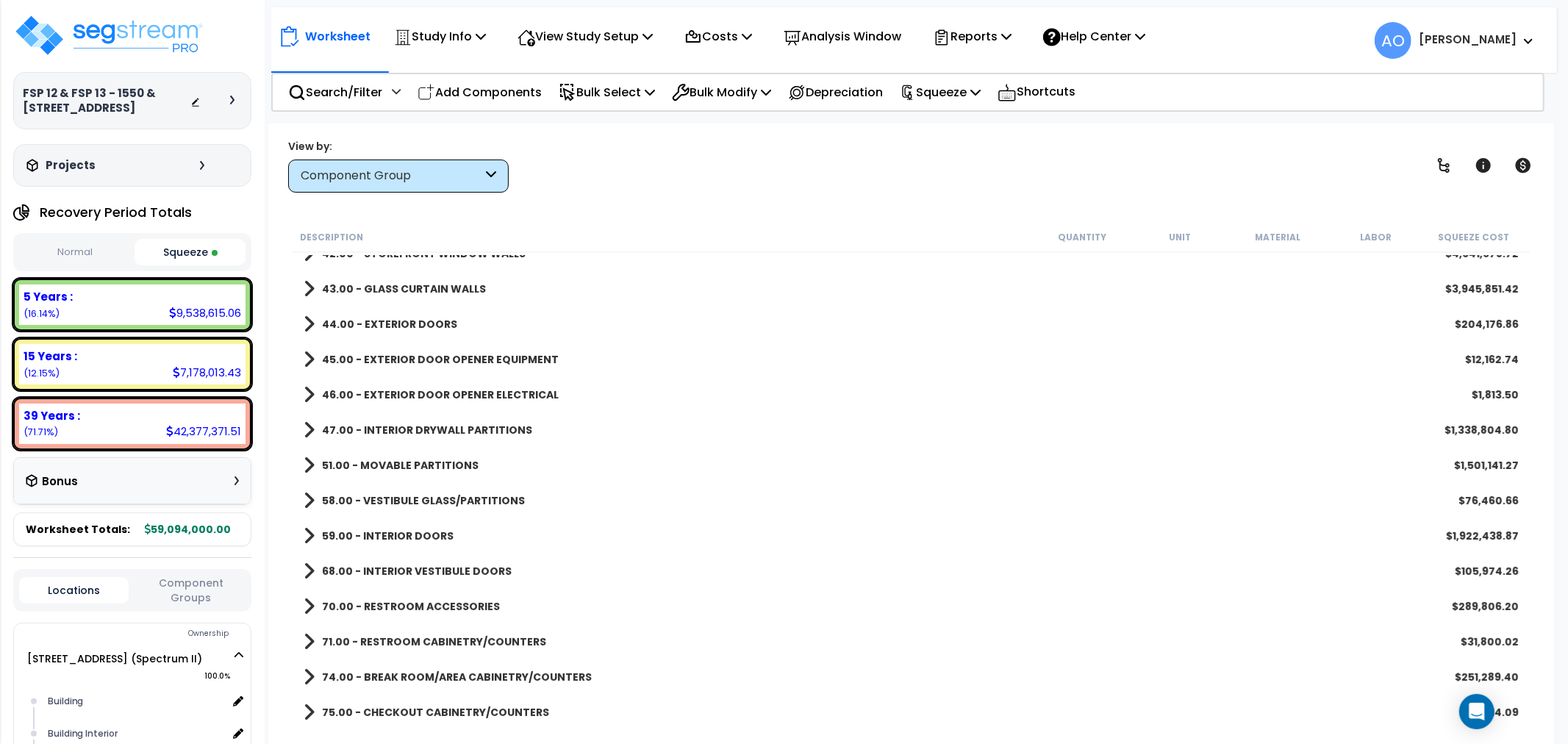
click at [412, 531] on b "59.00 - INTERIOR DOORS" at bounding box center [388, 535] width 132 height 15
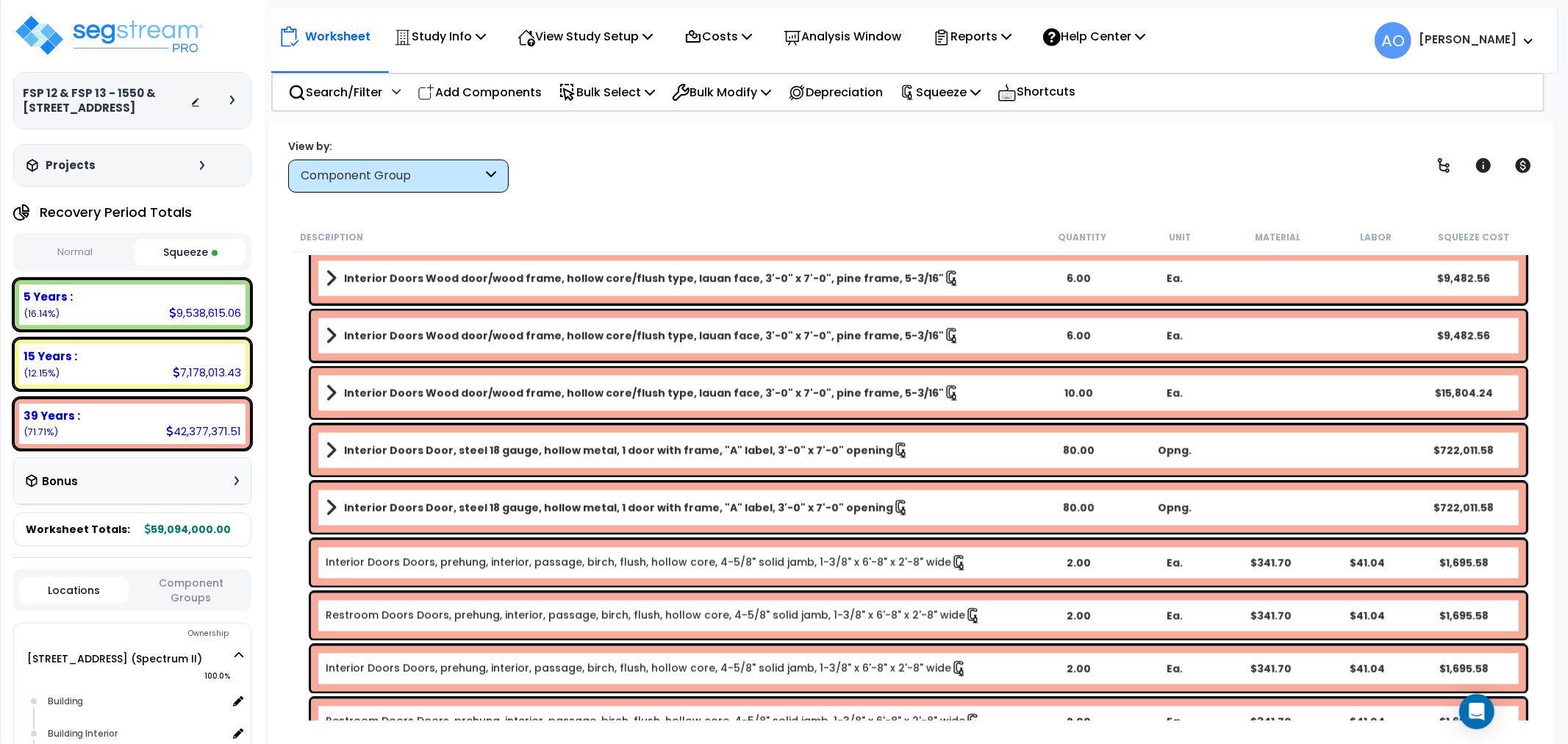
scroll to position [2258, 0]
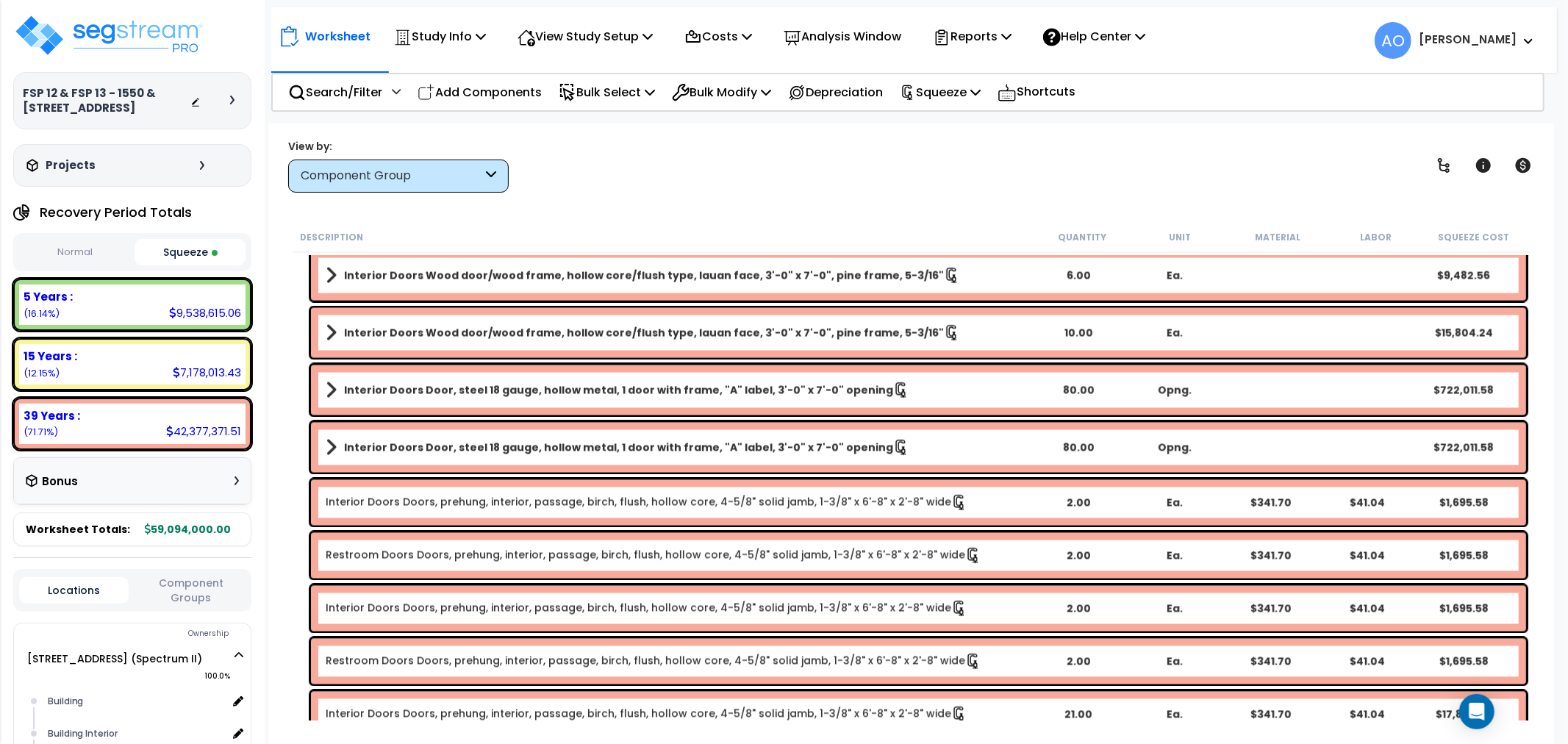
click at [1079, 386] on div "80.00" at bounding box center [1077, 390] width 95 height 15
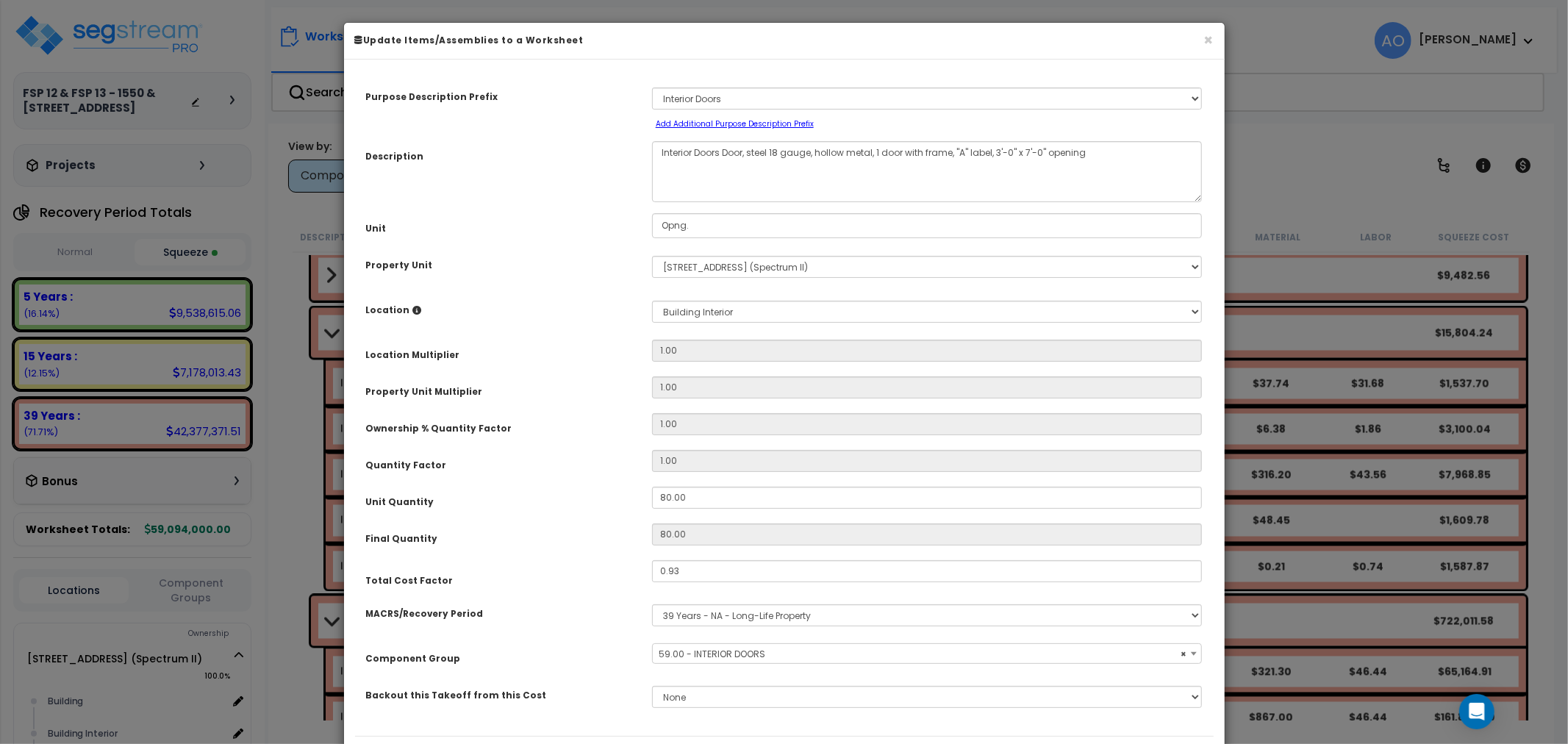
select select "45891"
click at [584, 493] on div "Unit Quantity 80.00" at bounding box center [784, 499] width 858 height 25
type input "1"
type input "15"
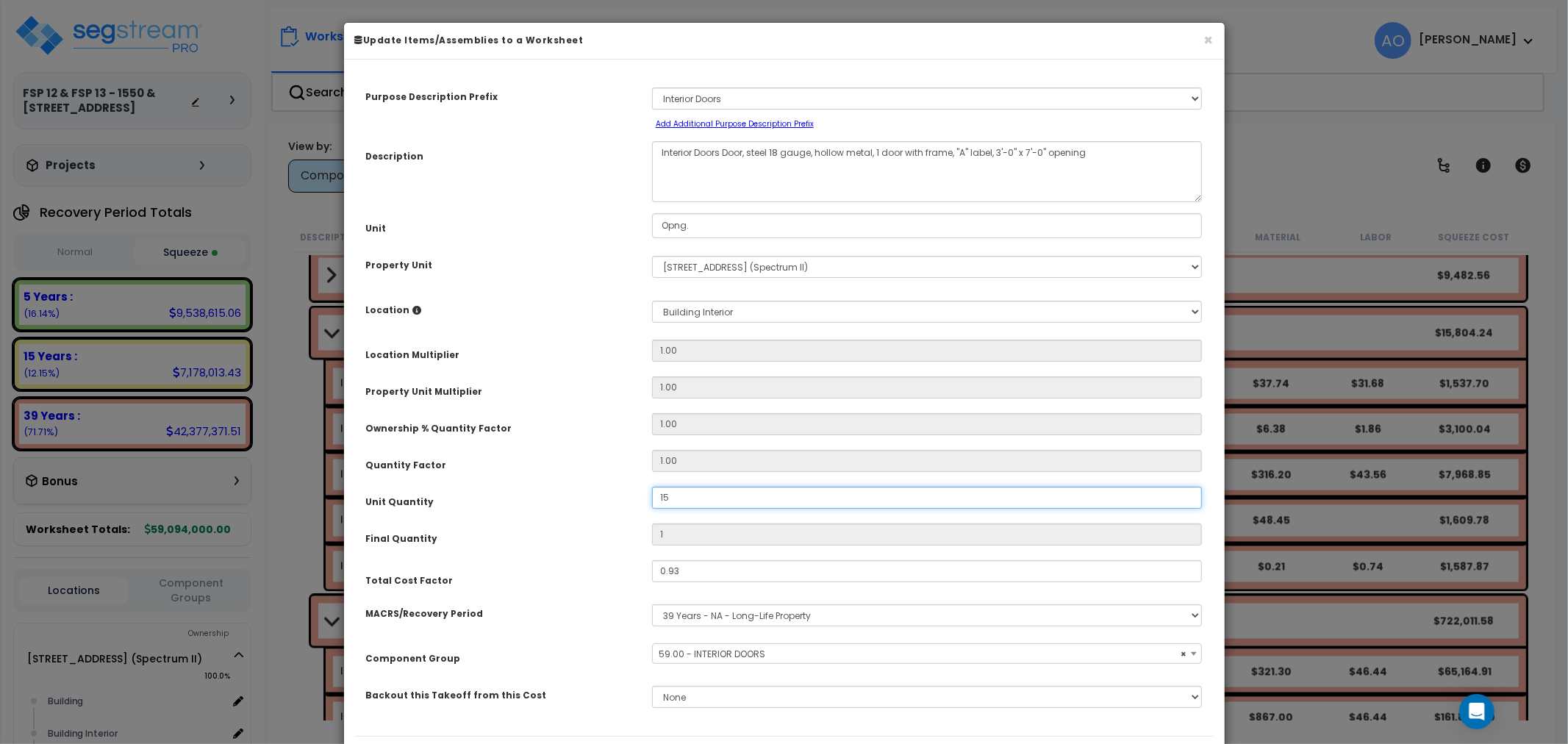
type input "15"
click at [578, 490] on div "Unit Quantity" at bounding box center [497, 499] width 286 height 25
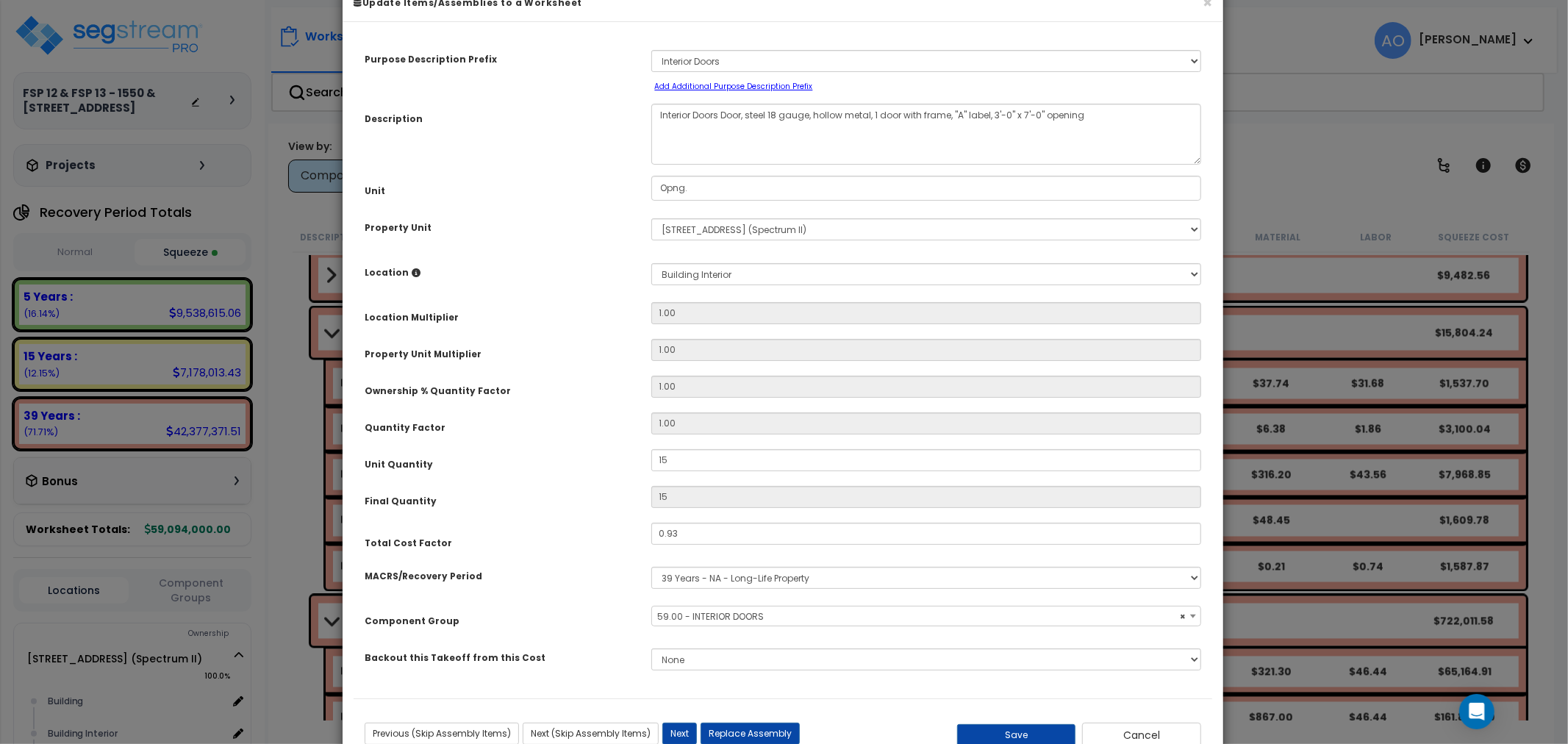
scroll to position [85, 0]
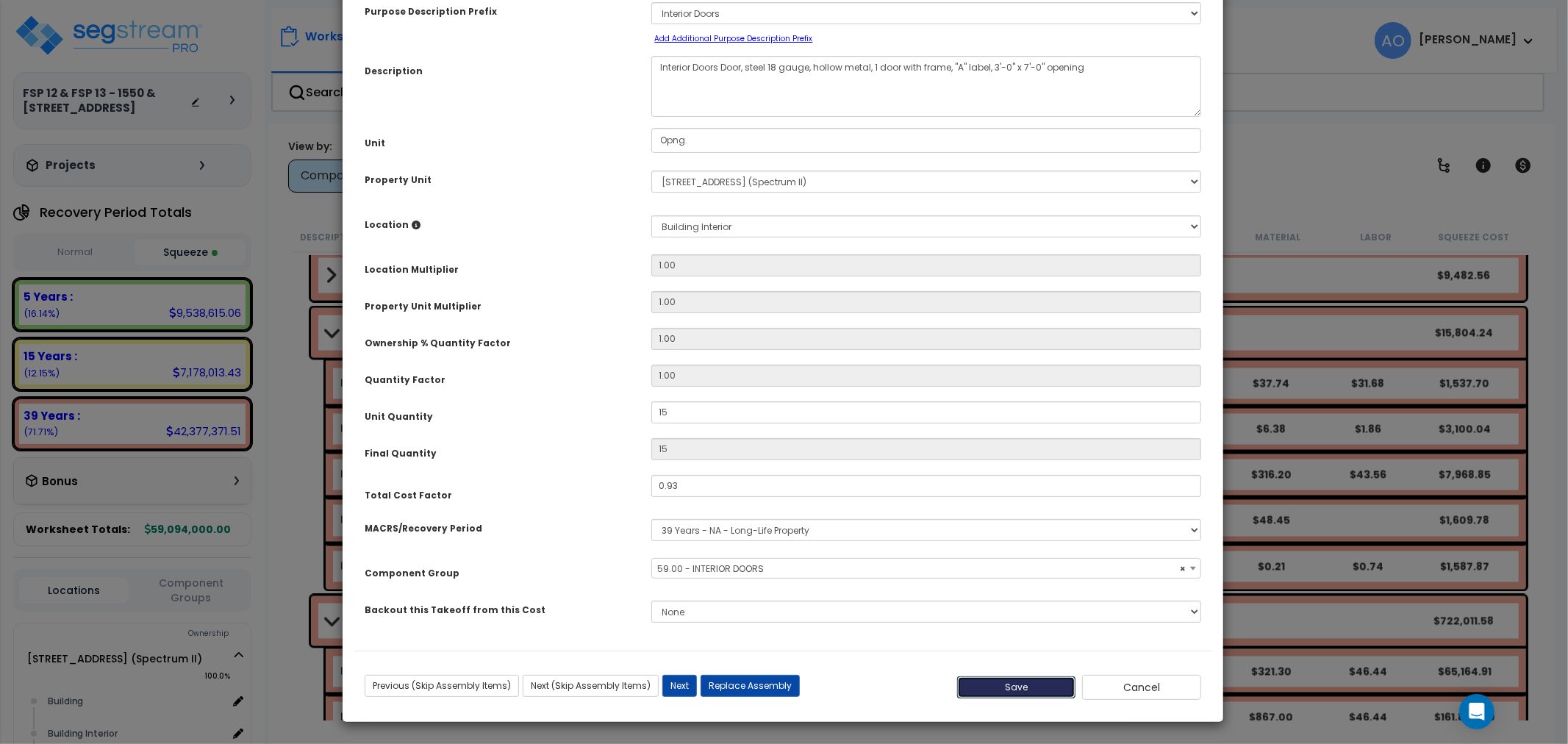
click at [1011, 687] on button "Save" at bounding box center [1016, 687] width 119 height 22
type input "15.00"
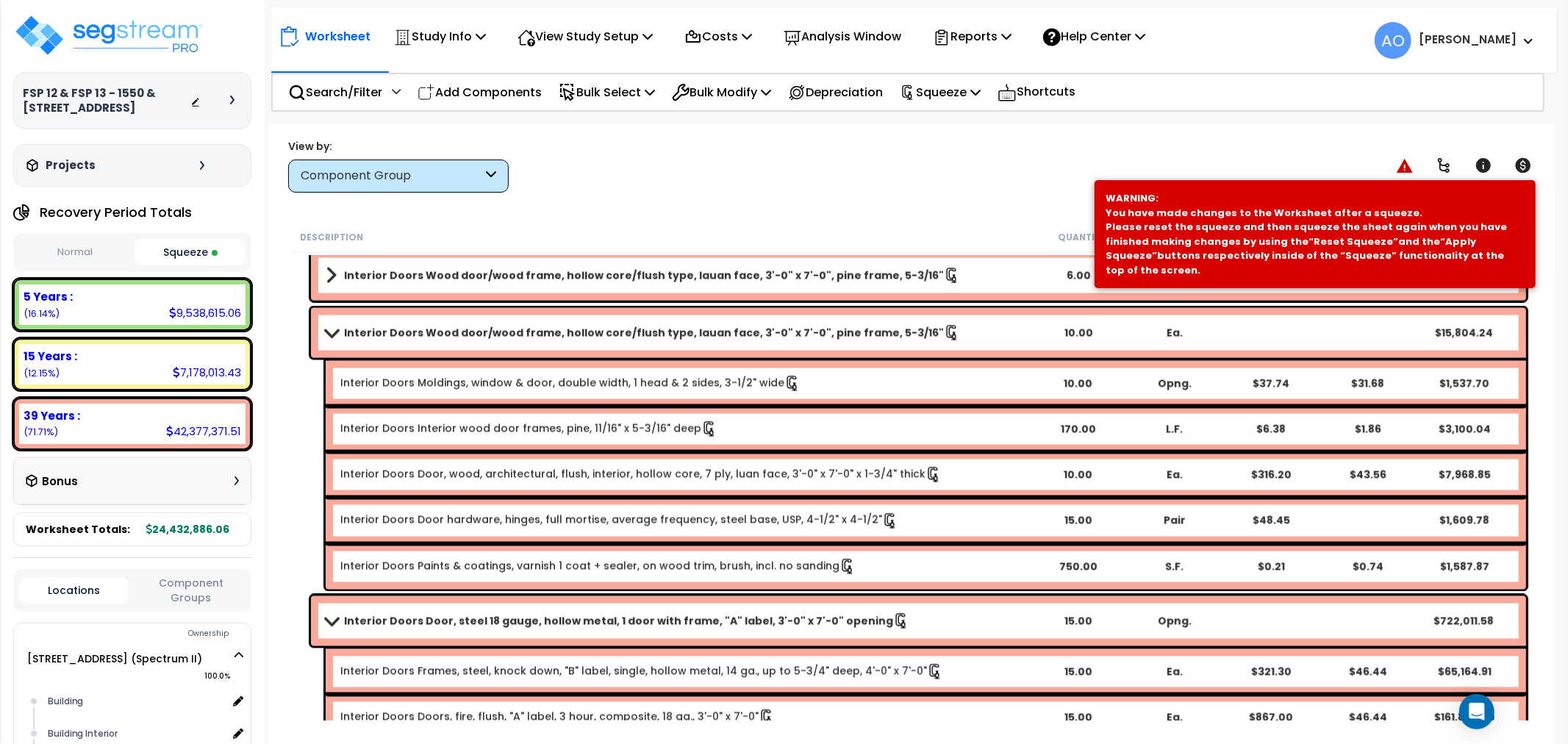
click at [526, 615] on b "Interior Doors Door, steel 18 gauge, hollow metal, 1 door with frame, "A" label…" at bounding box center [618, 621] width 549 height 15
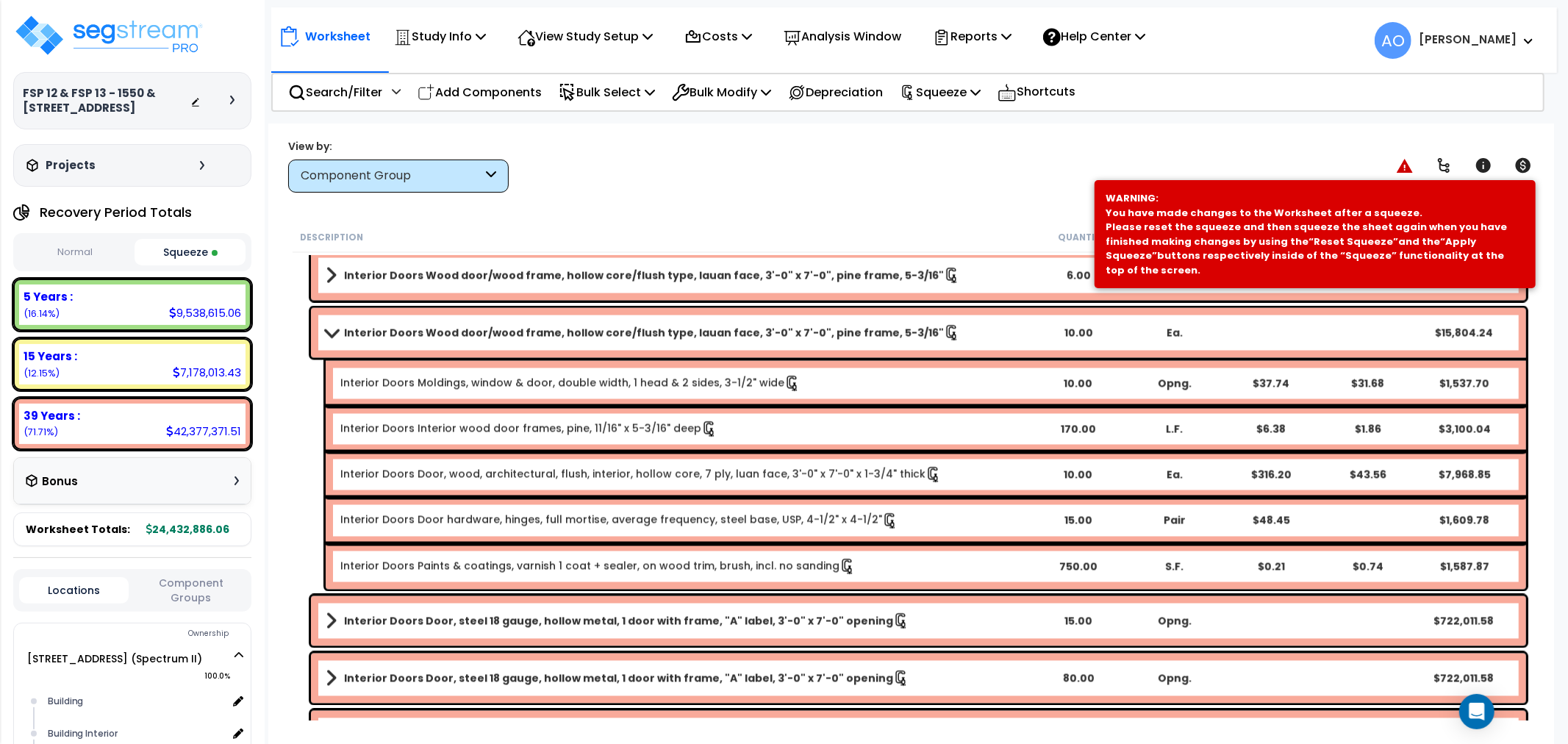
click at [713, 319] on div "Interior Doors Wood door/wood frame, hollow core/flush type, lauan face, 3'-0" …" at bounding box center [918, 332] width 1215 height 50
click at [965, 87] on p "Squeeze" at bounding box center [940, 92] width 81 height 20
click at [969, 123] on link "Re-squeeze" at bounding box center [964, 127] width 145 height 34
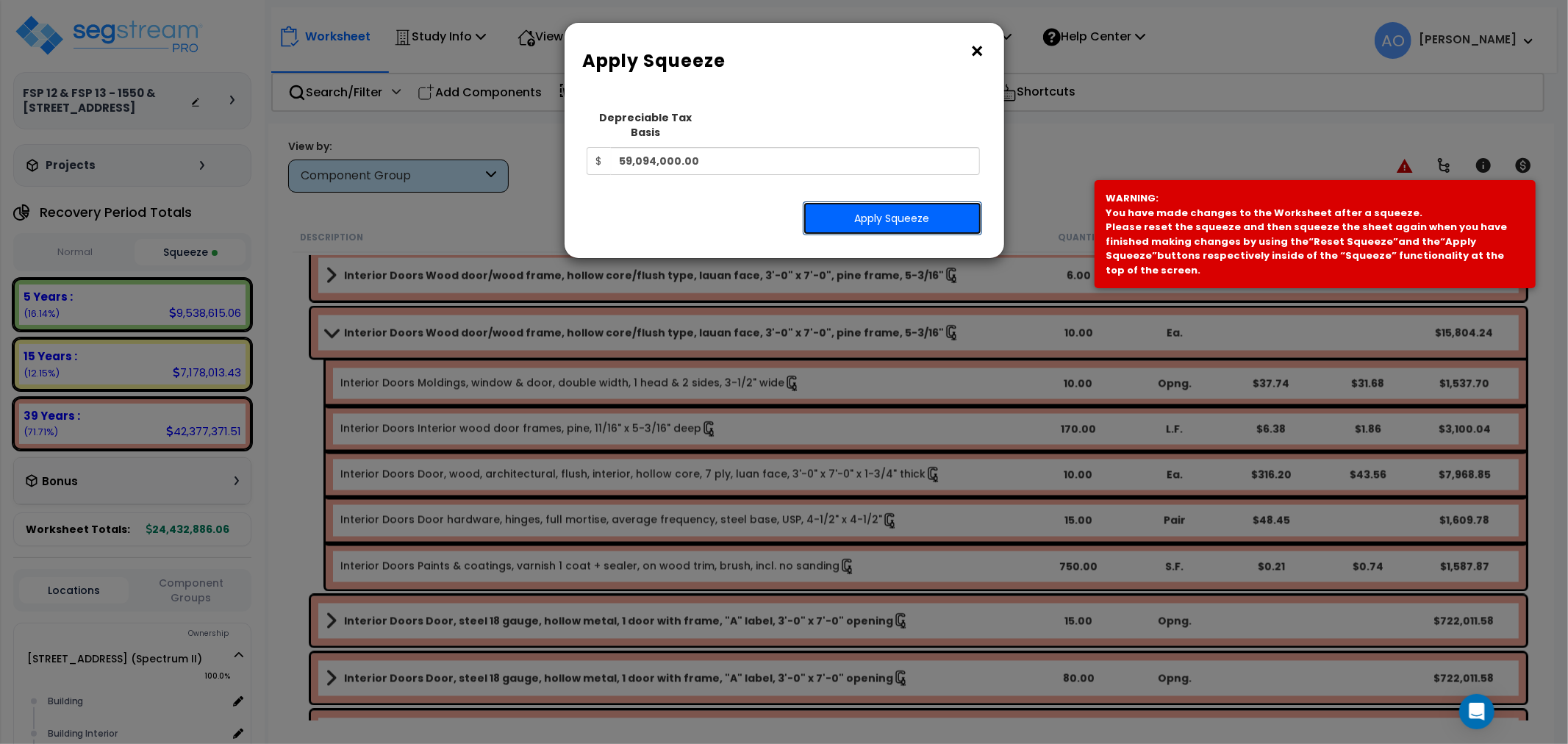
click at [912, 203] on button "Apply Squeeze" at bounding box center [892, 218] width 180 height 34
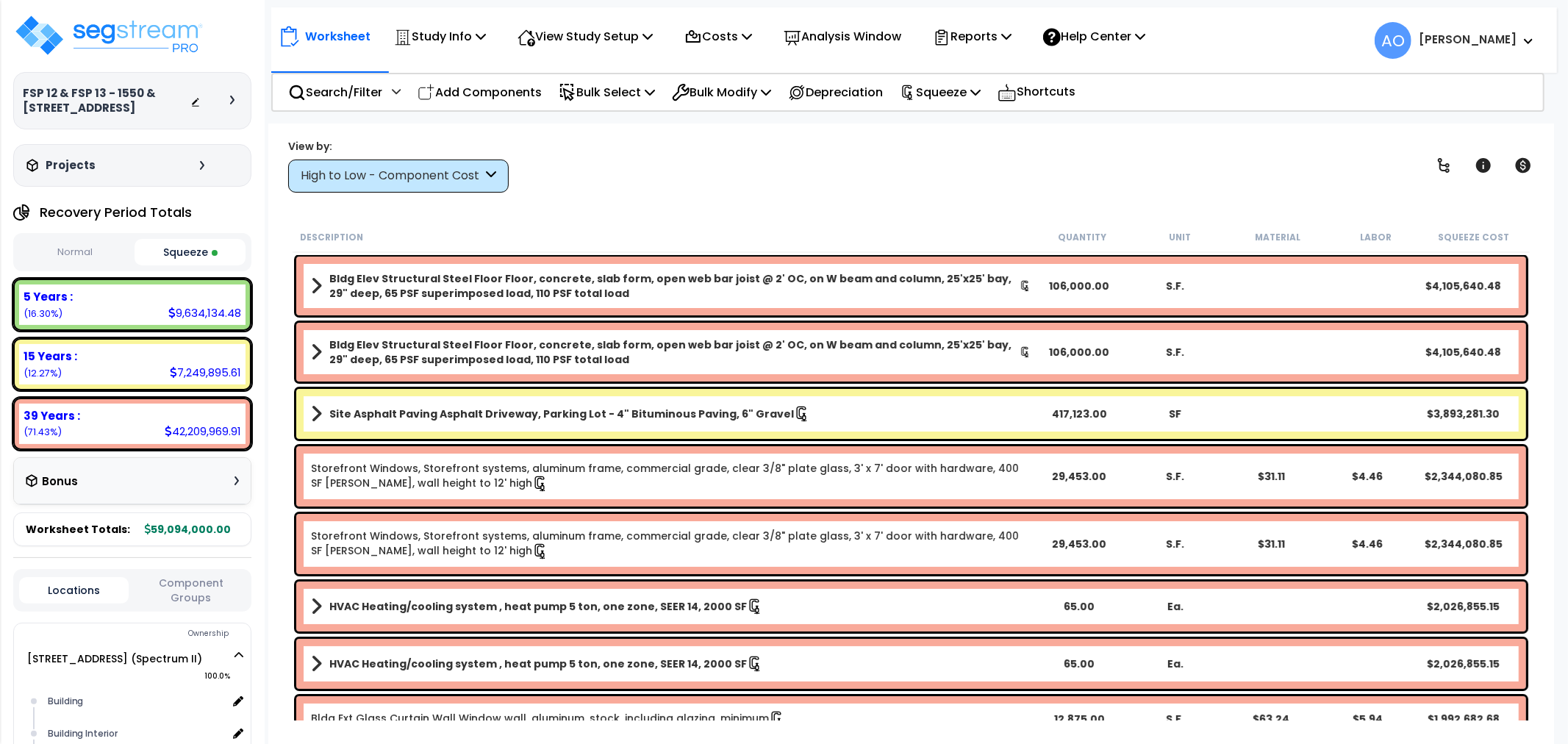
click at [462, 169] on div "High to Low - Component Cost" at bounding box center [391, 176] width 182 height 17
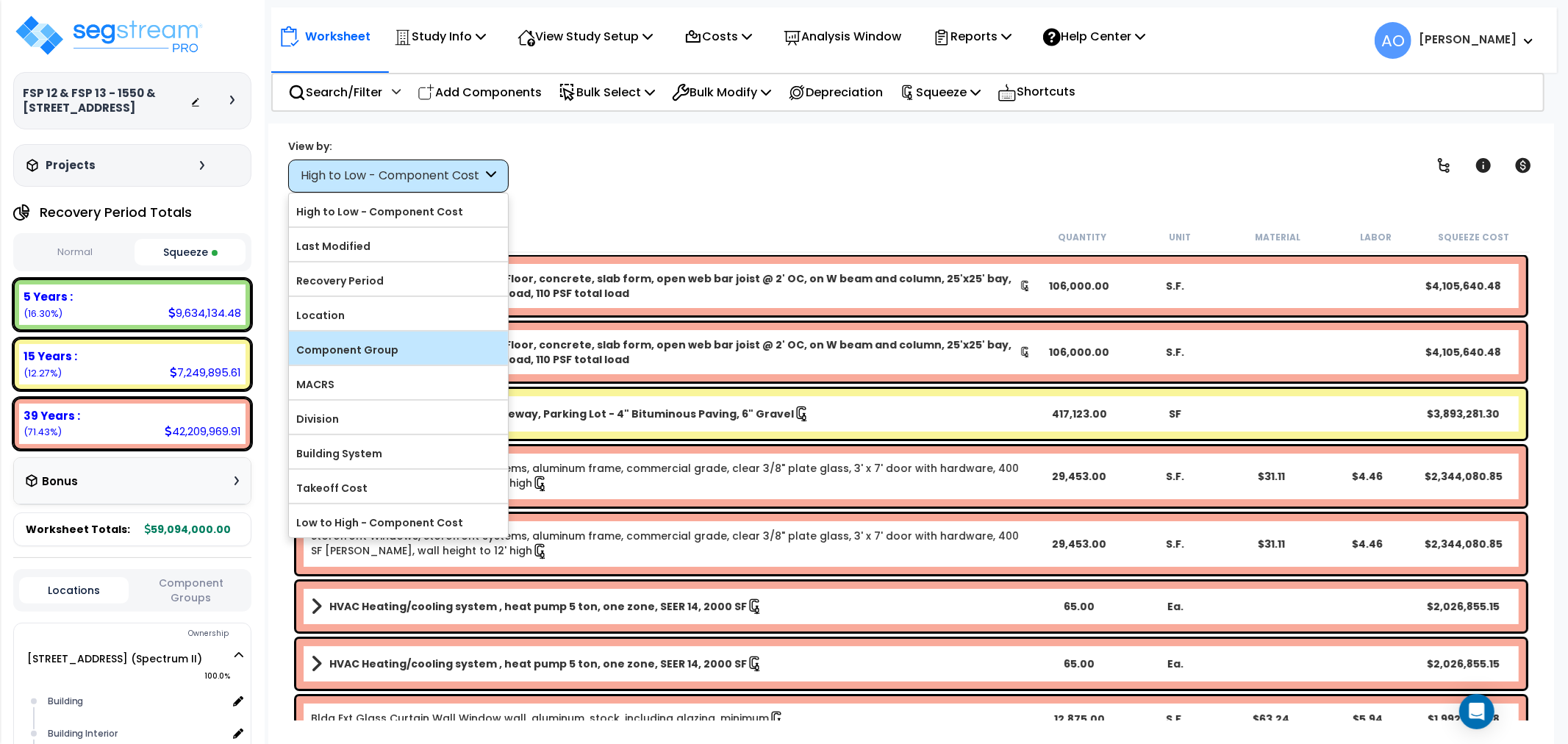
click at [382, 354] on label "Component Group" at bounding box center [399, 350] width 219 height 22
click at [0, 0] on input "Component Group" at bounding box center [0, 0] width 0 height 0
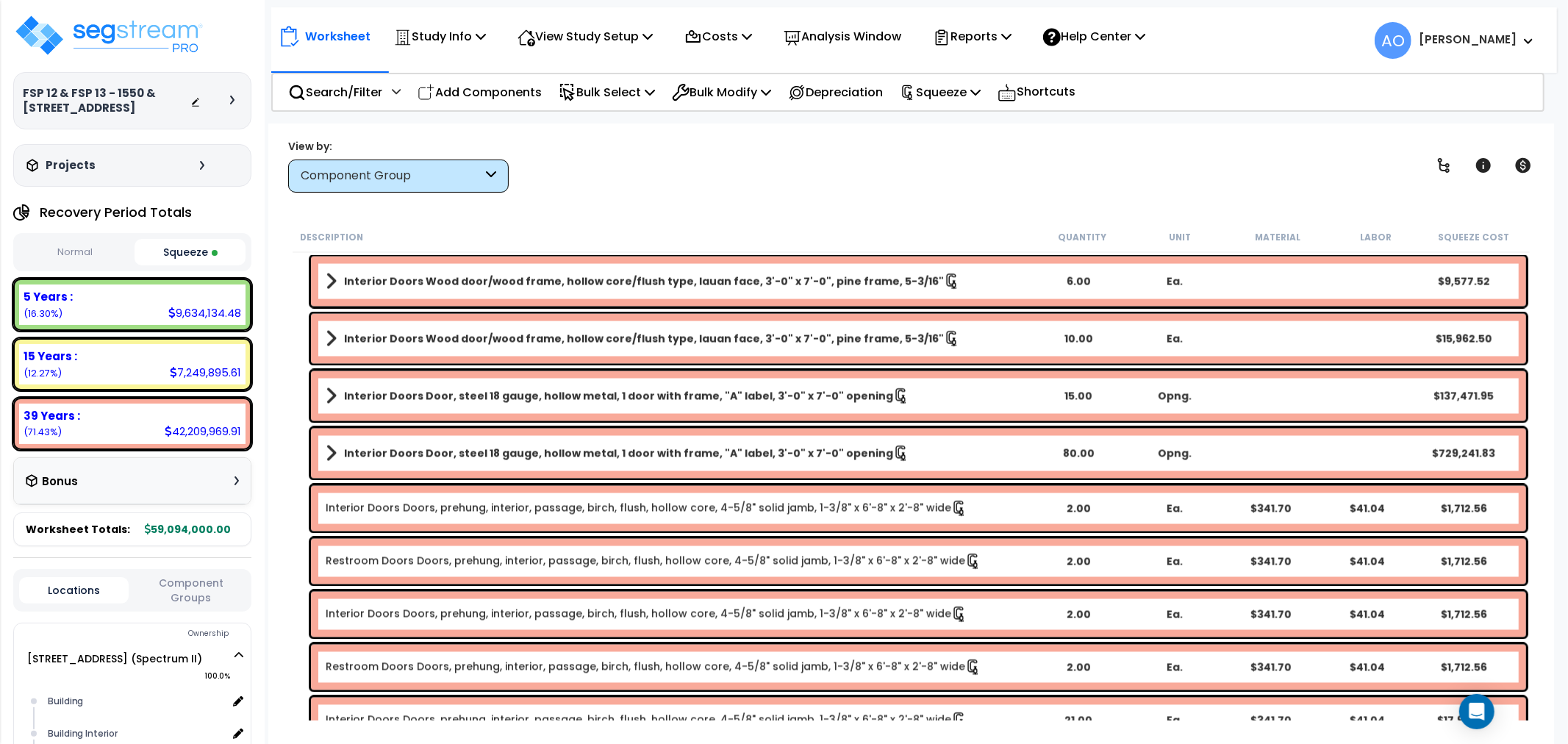
scroll to position [2285, 0]
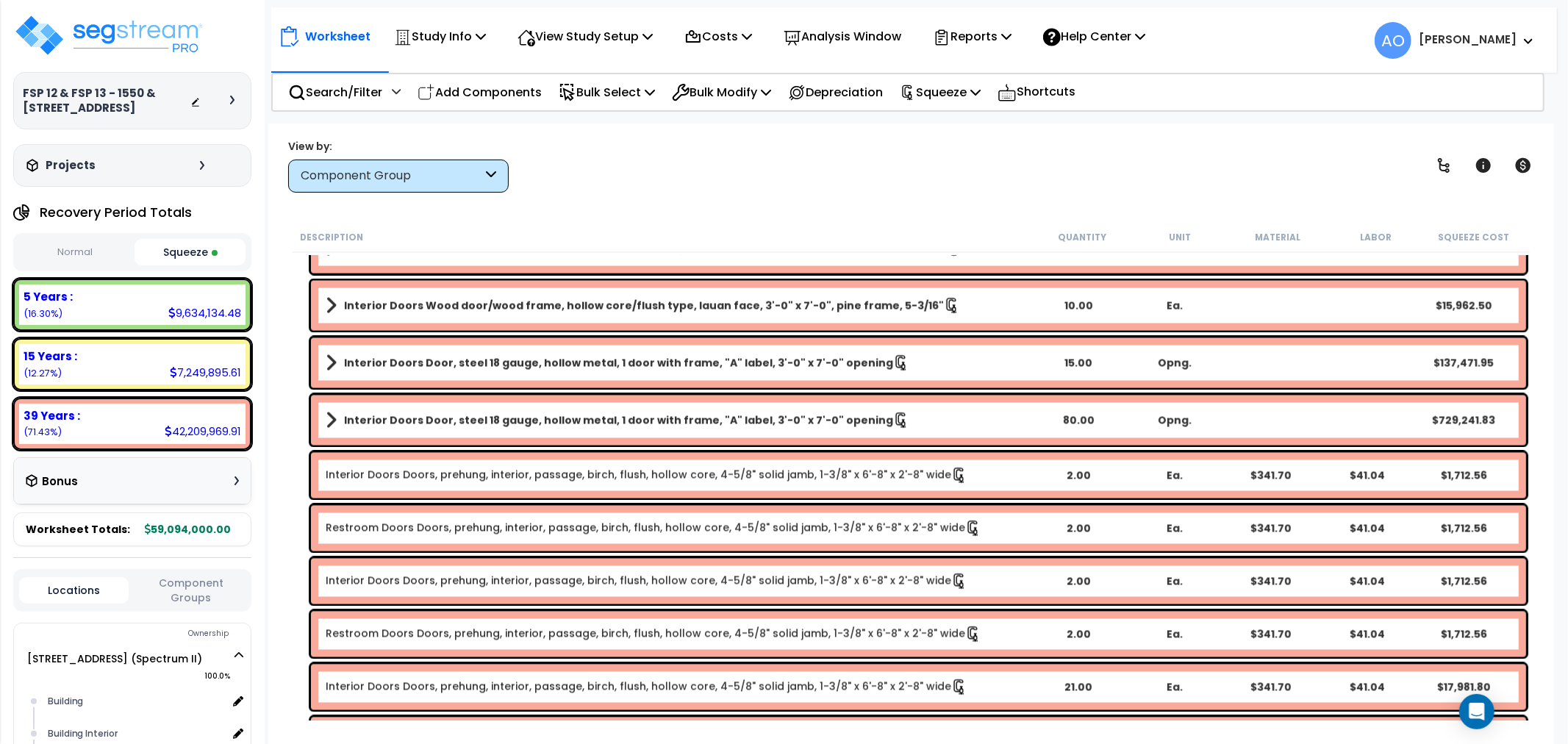
click at [725, 416] on b "Interior Doors Door, steel 18 gauge, hollow metal, 1 door with frame, "A" label…" at bounding box center [618, 420] width 549 height 15
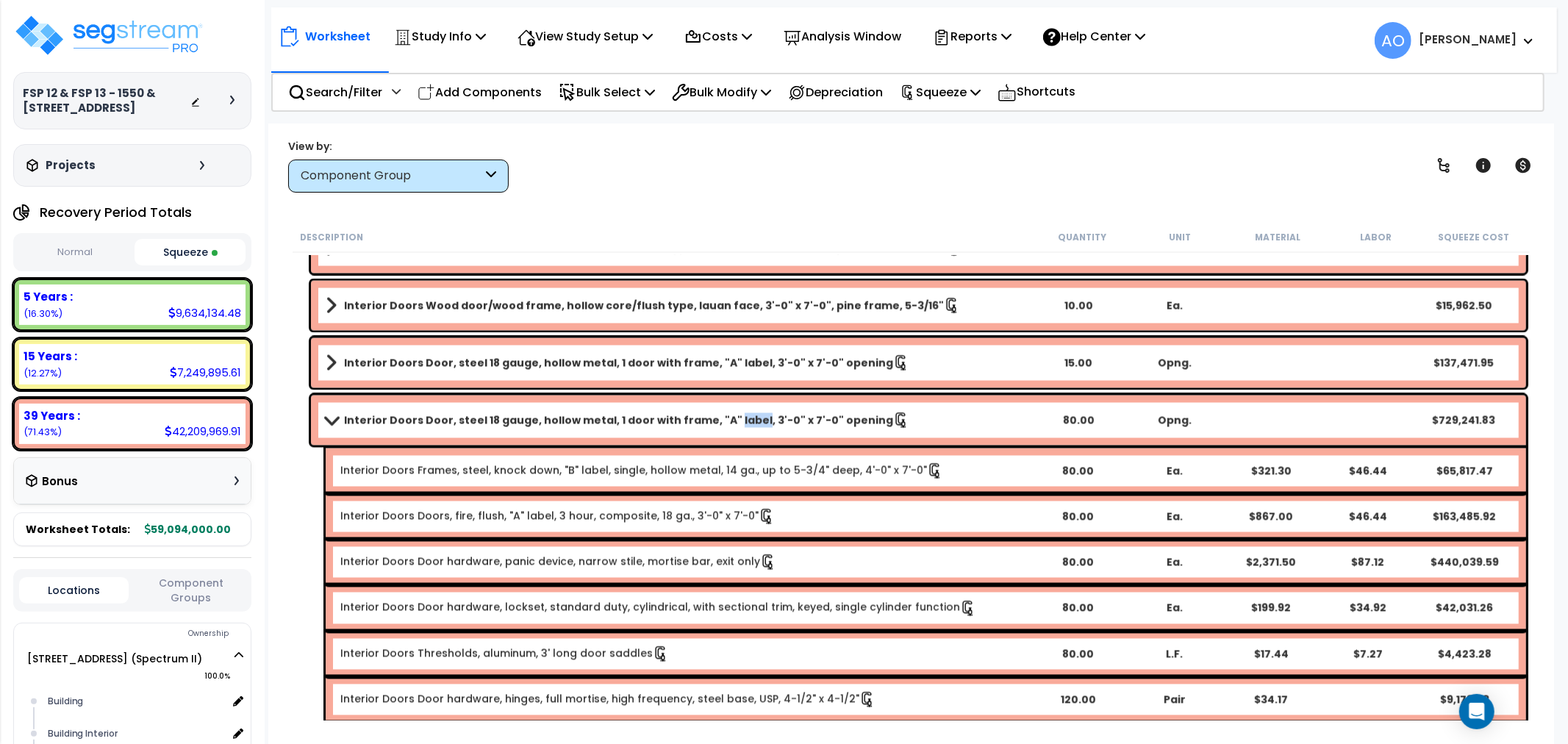
click at [725, 416] on b "Interior Doors Door, steel 18 gauge, hollow metal, 1 door with frame, "A" label…" at bounding box center [618, 420] width 549 height 15
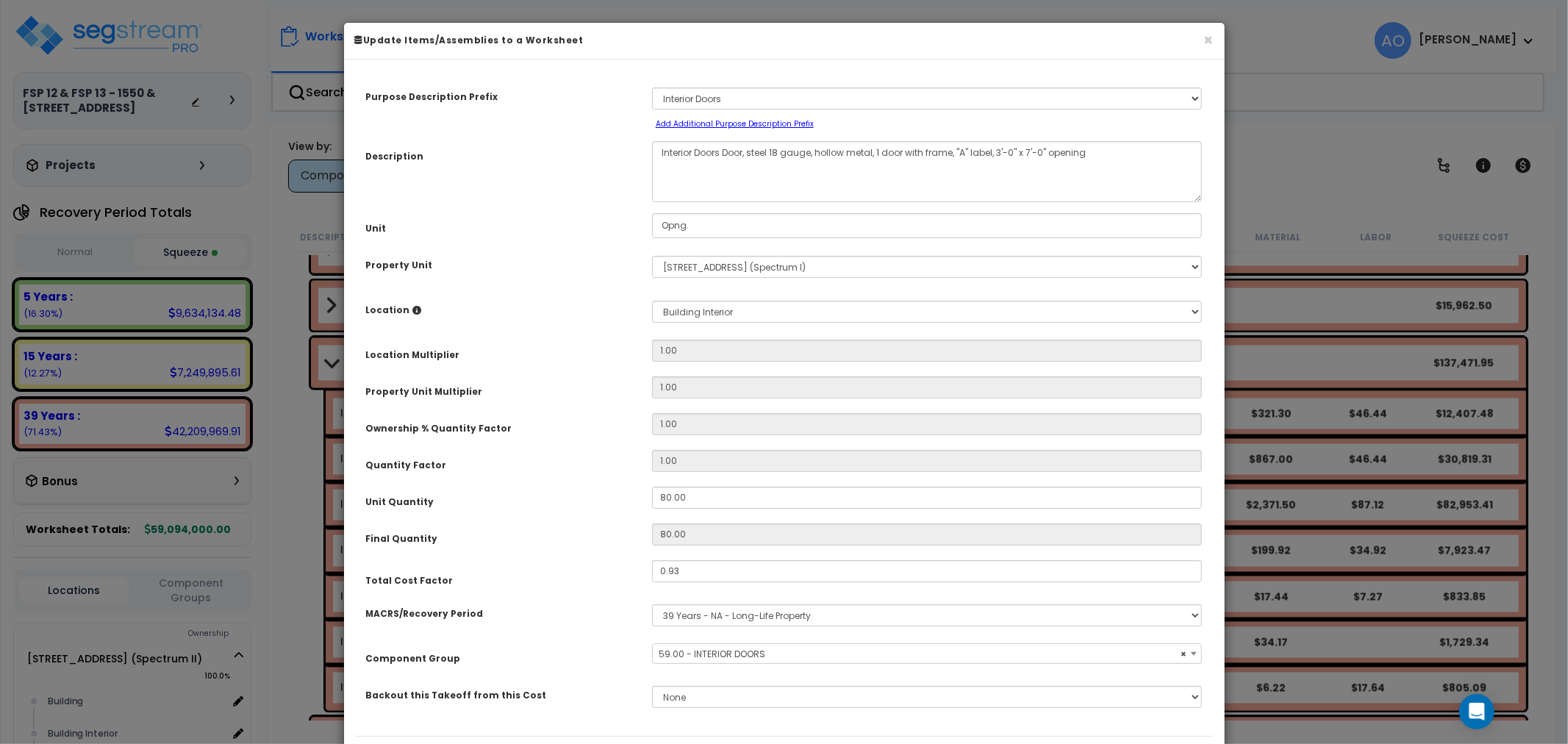
select select "45891"
click at [1204, 35] on button "×" at bounding box center [1209, 40] width 9 height 15
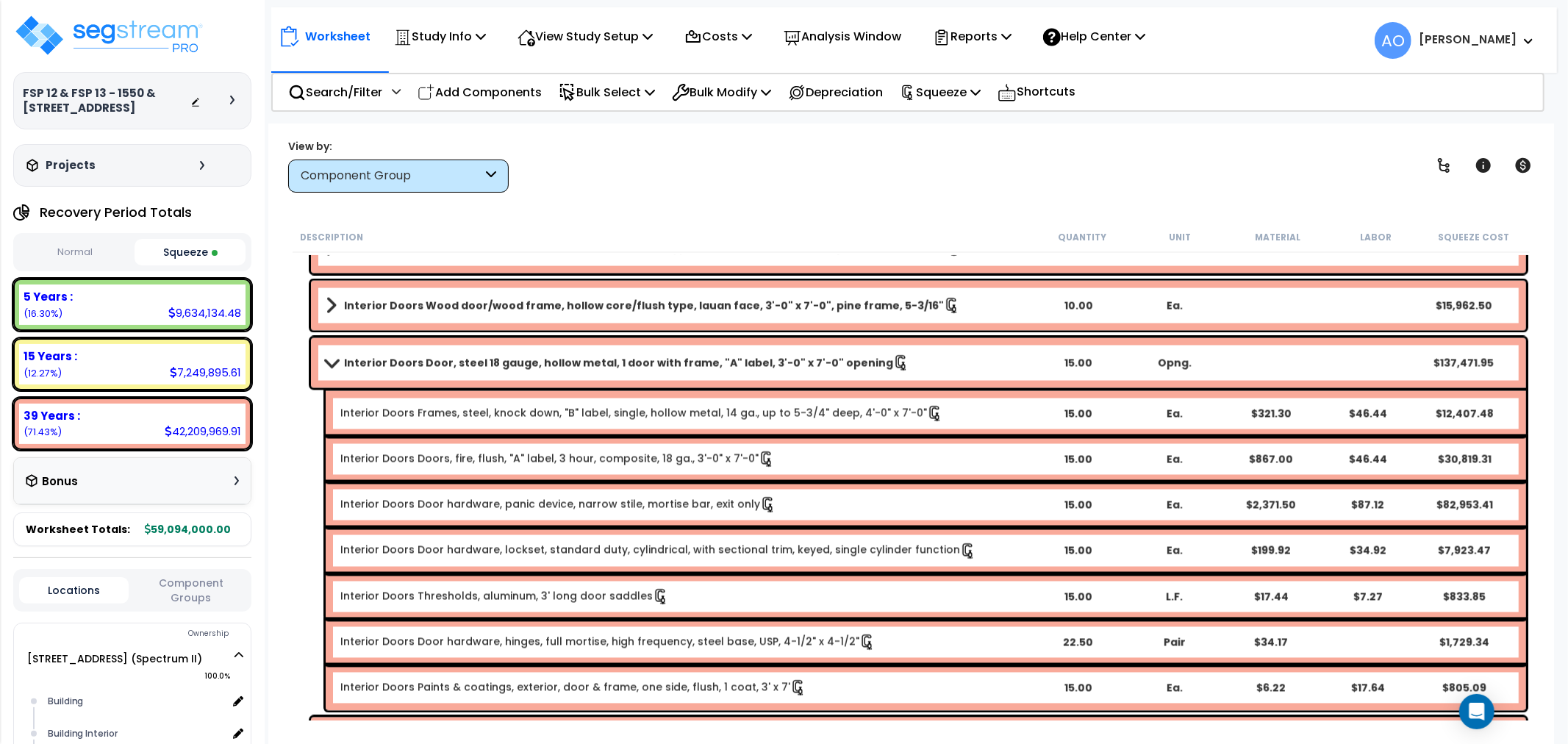
click at [622, 362] on b "Interior Doors Door, steel 18 gauge, hollow metal, 1 door with frame, "A" label…" at bounding box center [618, 363] width 549 height 15
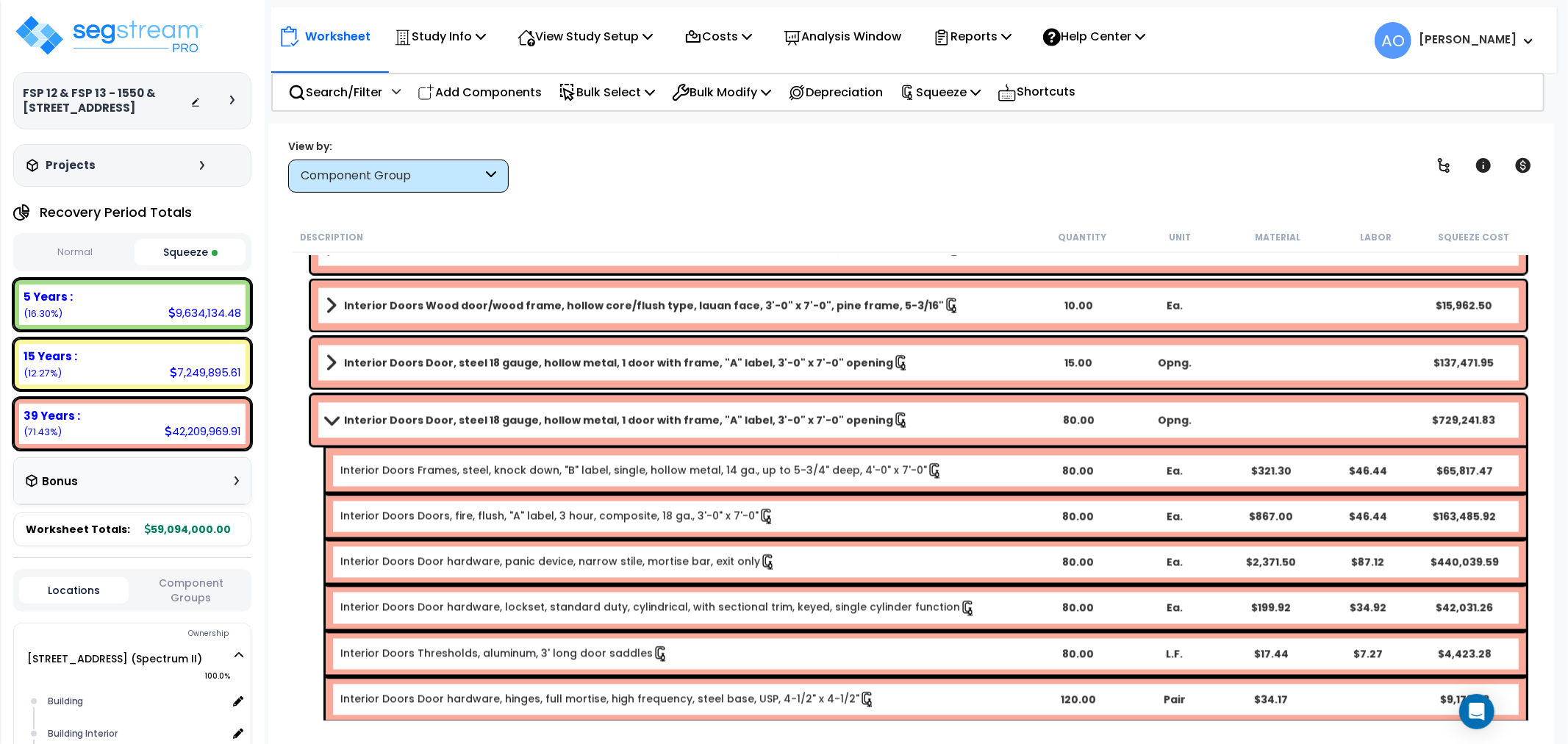
click at [663, 417] on b "Interior Doors Door, steel 18 gauge, hollow metal, 1 door with frame, "A" label…" at bounding box center [618, 420] width 549 height 15
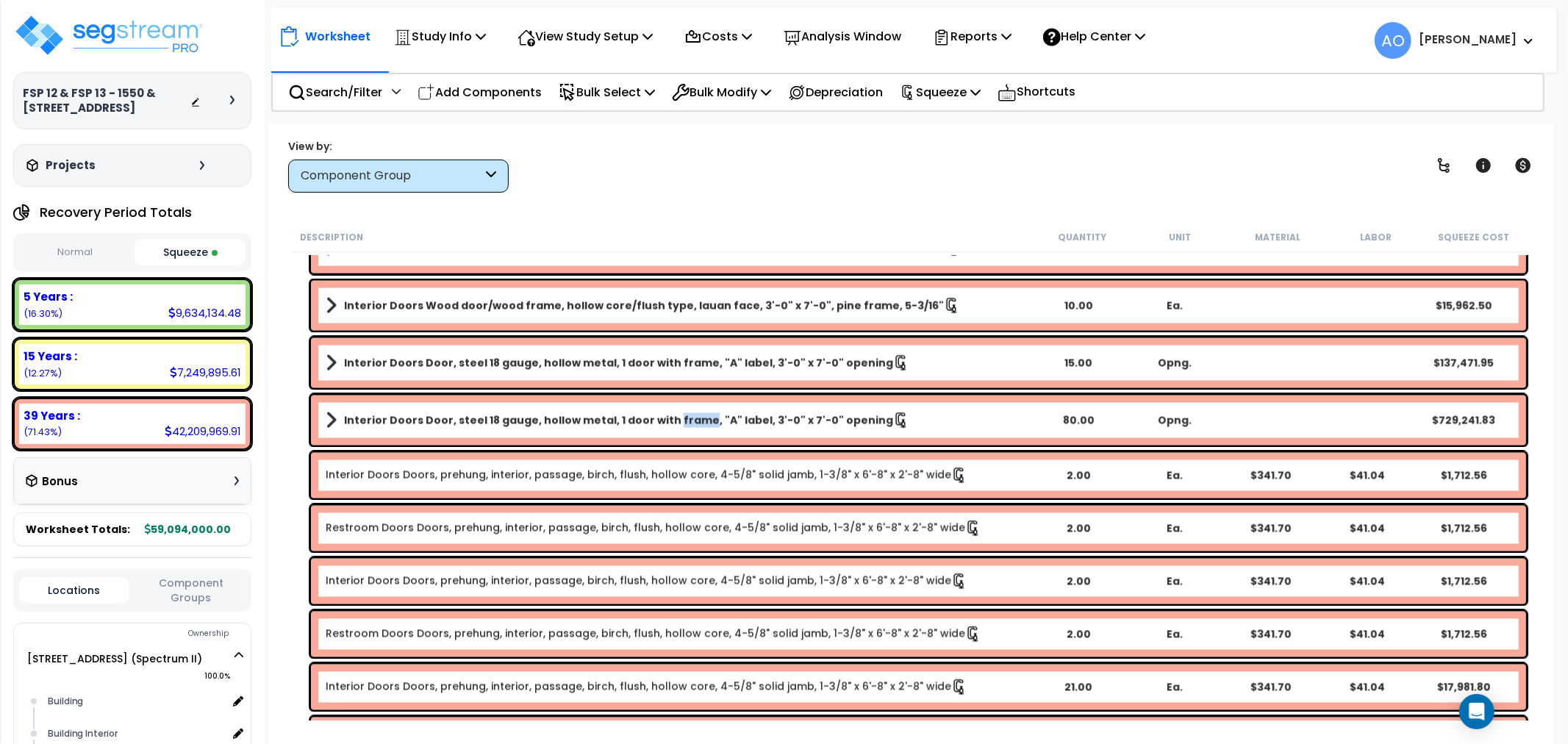
click at [663, 417] on b "Interior Doors Door, steel 18 gauge, hollow metal, 1 door with frame, "A" label…" at bounding box center [618, 420] width 549 height 15
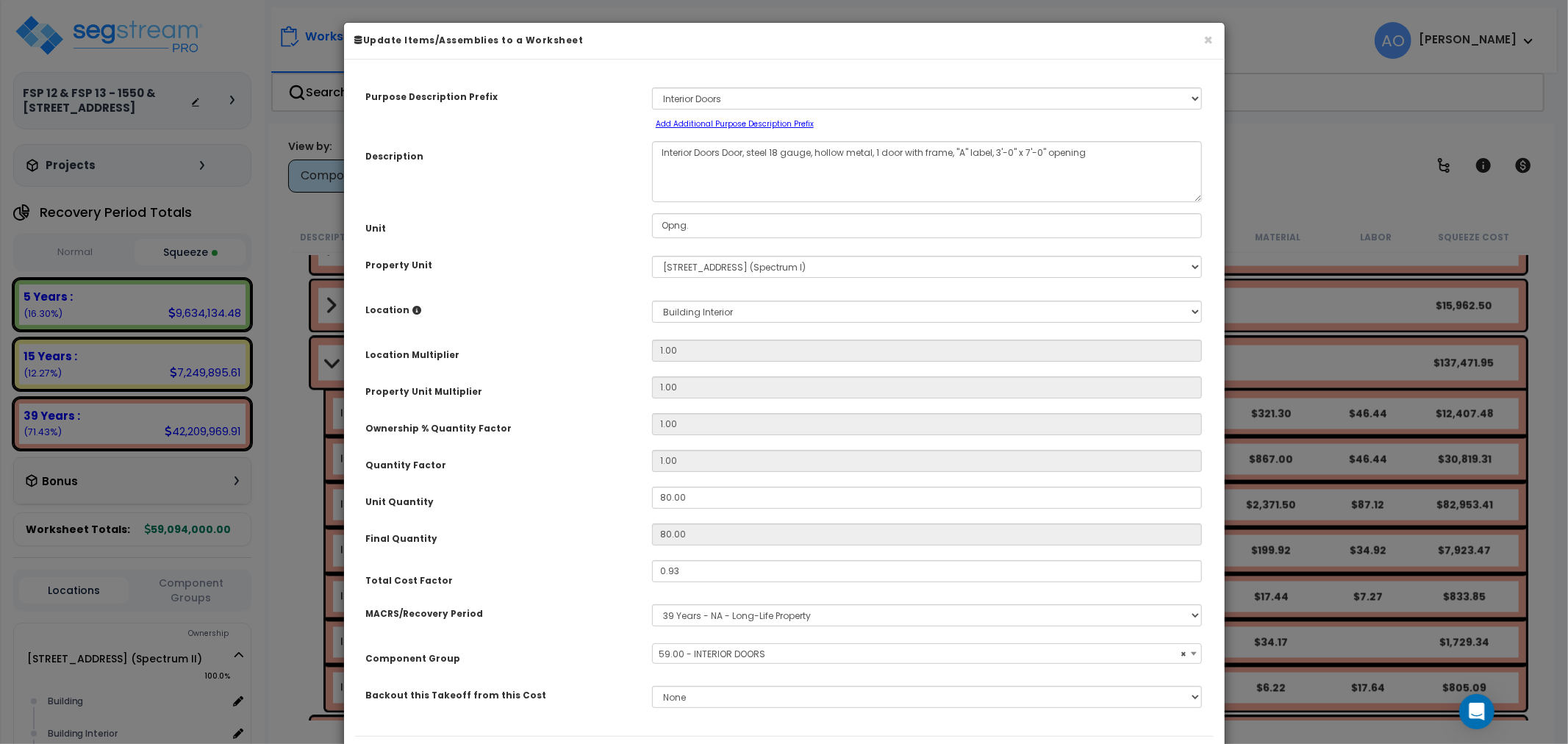
select select "45891"
drag, startPoint x: 703, startPoint y: 494, endPoint x: 600, endPoint y: 487, distance: 103.2
click at [600, 487] on div "Unit Quantity 80.00" at bounding box center [784, 499] width 858 height 25
type input "1"
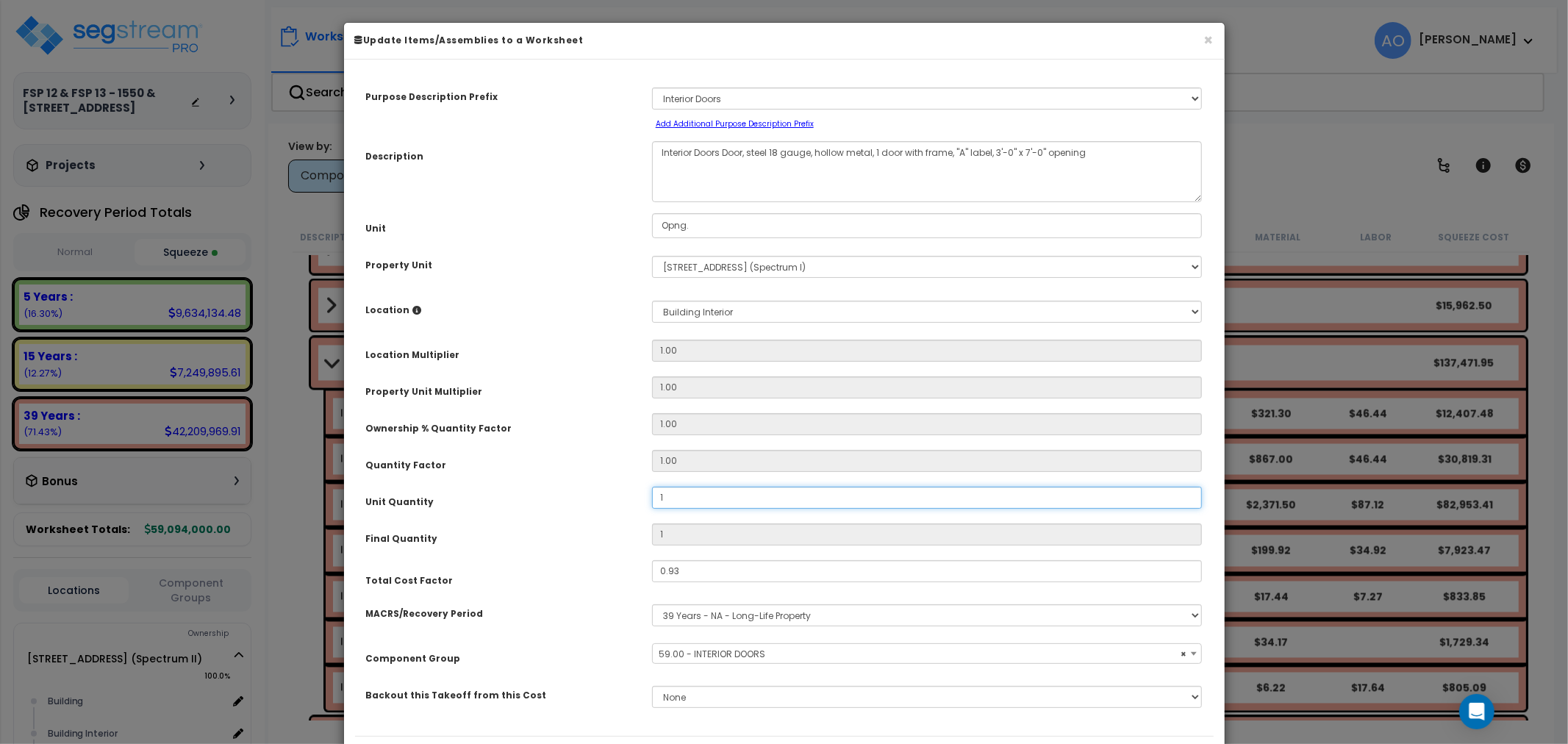
type input "15"
click at [578, 446] on div "Purpose Description Prefix Select A/V System A/V System Equipment A/V System Eq…" at bounding box center [784, 402] width 858 height 665
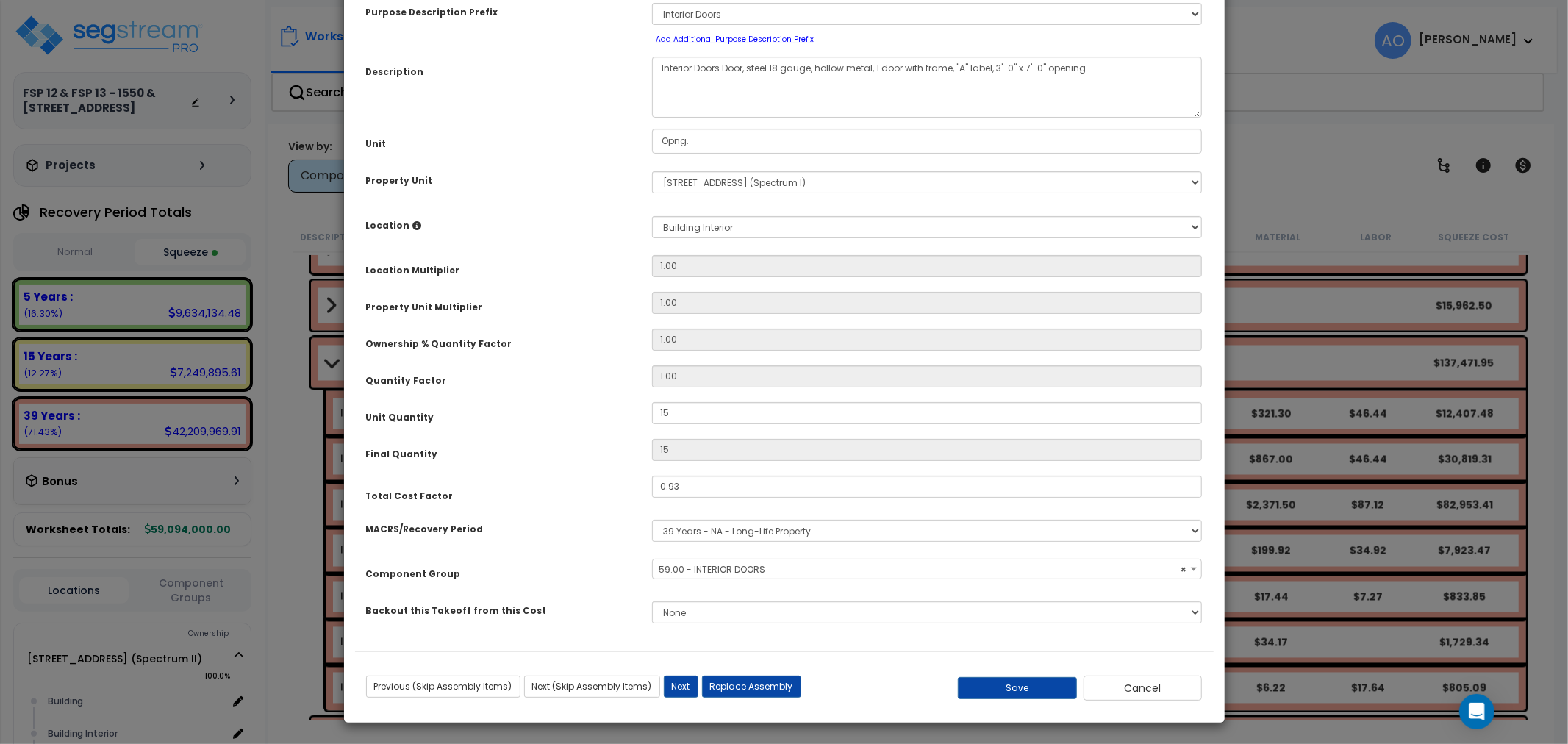
scroll to position [85, 0]
click at [998, 681] on button "Save" at bounding box center [1017, 687] width 119 height 22
type input "15.00"
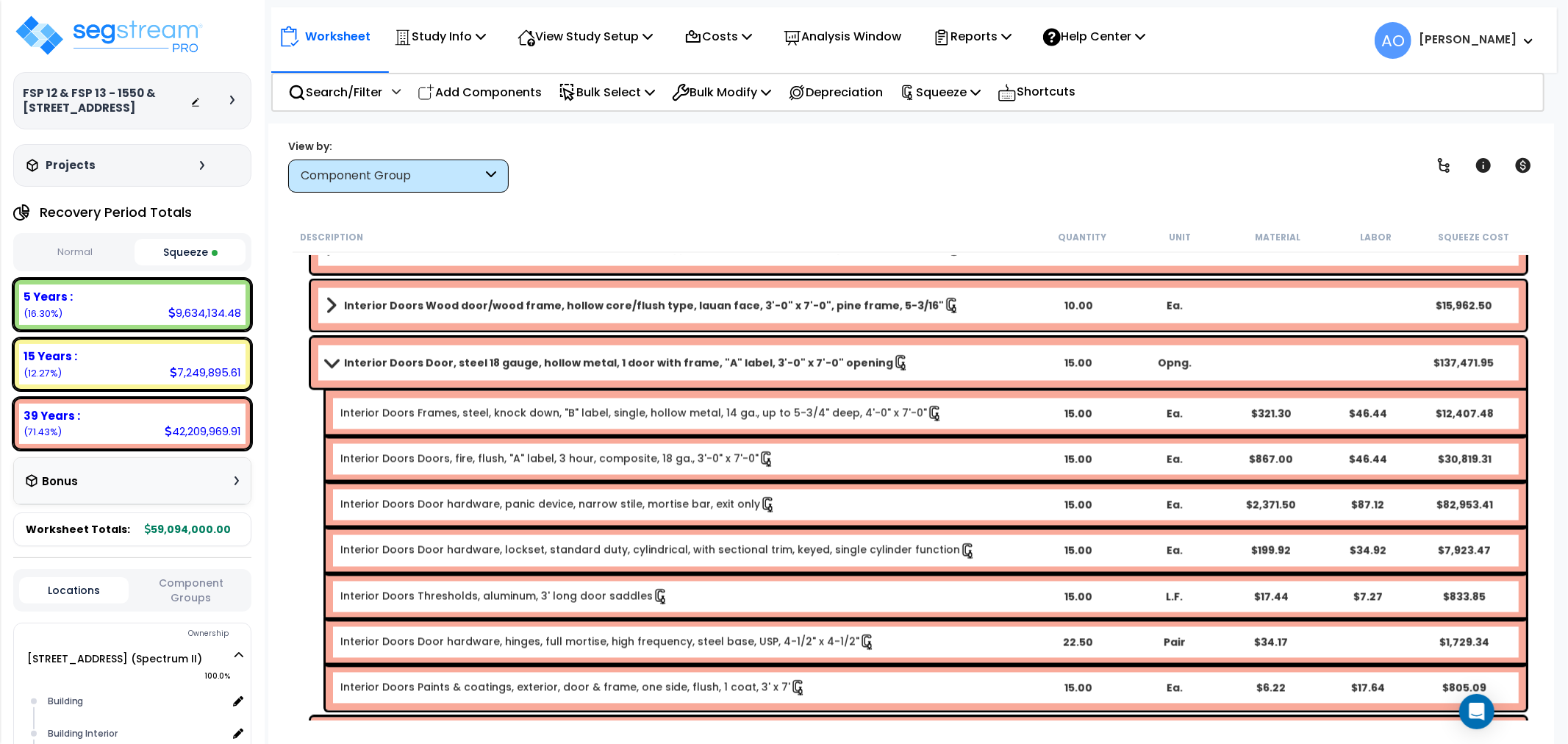
click at [447, 358] on b "Interior Doors Door, steel 18 gauge, hollow metal, 1 door with frame, "A" label…" at bounding box center [618, 363] width 549 height 15
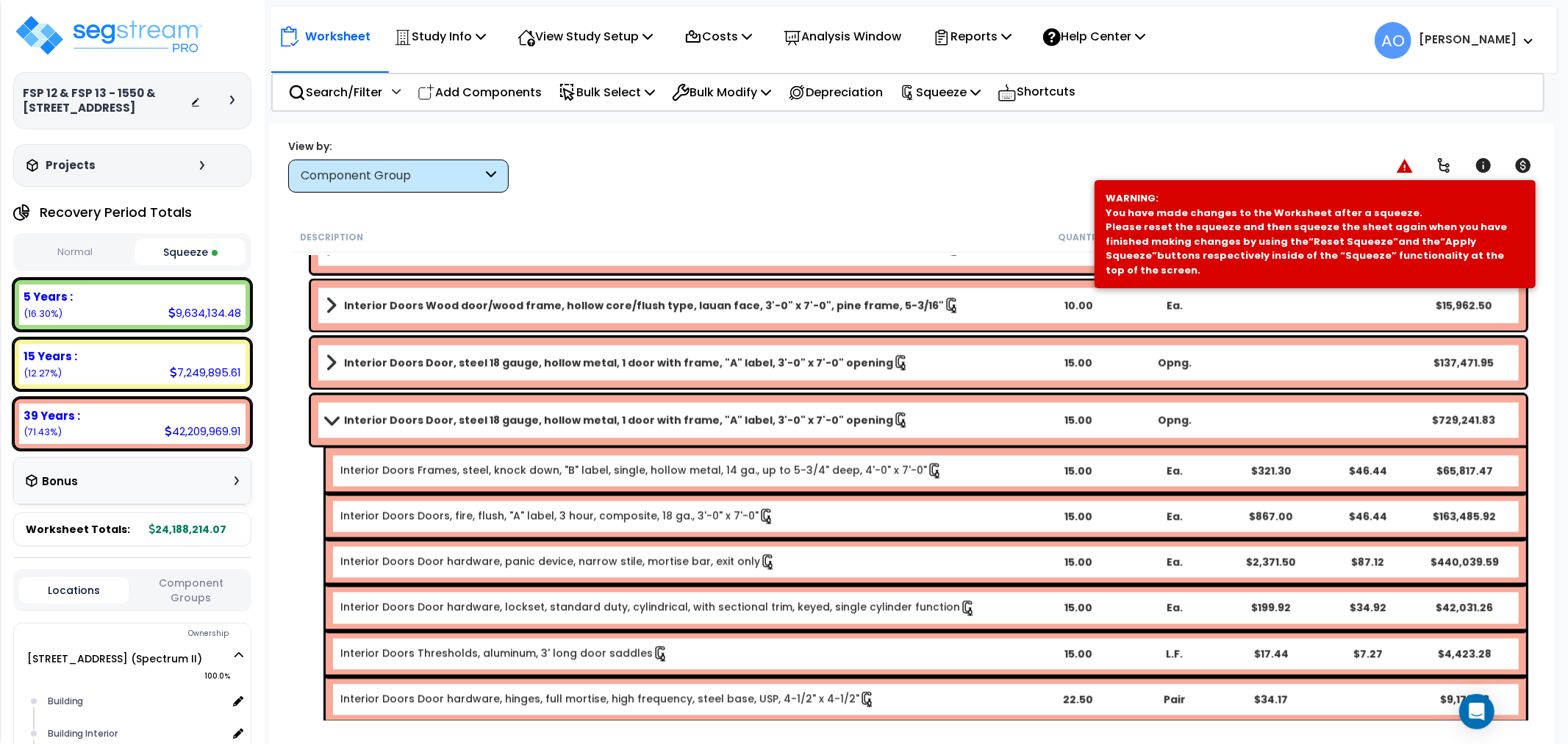
click at [476, 410] on link "Interior Doors Door, steel 18 gauge, hollow metal, 1 door with frame, "A" label…" at bounding box center [678, 420] width 704 height 21
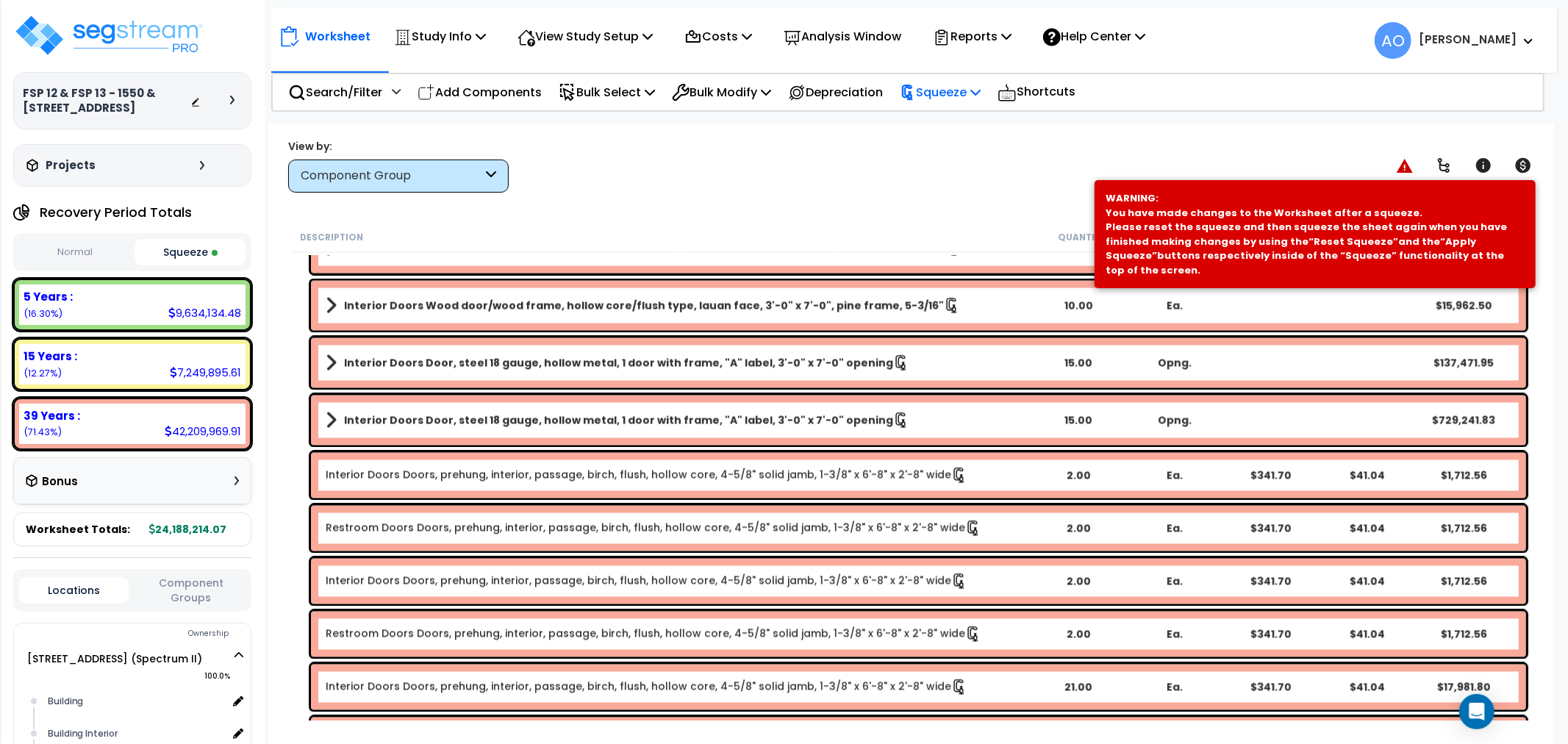
click at [956, 88] on p "Squeeze" at bounding box center [940, 92] width 81 height 20
click at [960, 129] on link "Re-squeeze" at bounding box center [964, 127] width 145 height 34
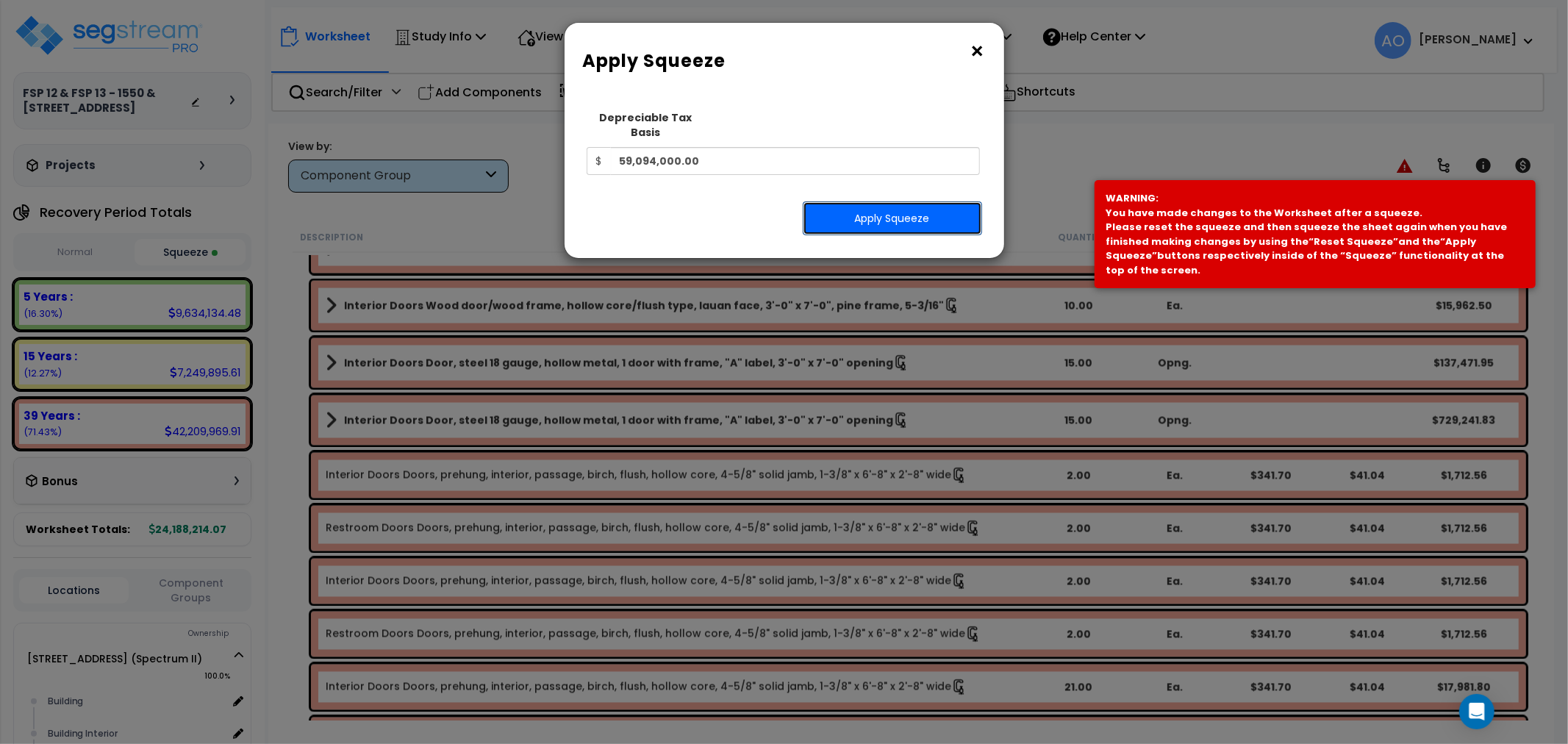
click at [894, 203] on button "Apply Squeeze" at bounding box center [892, 218] width 180 height 34
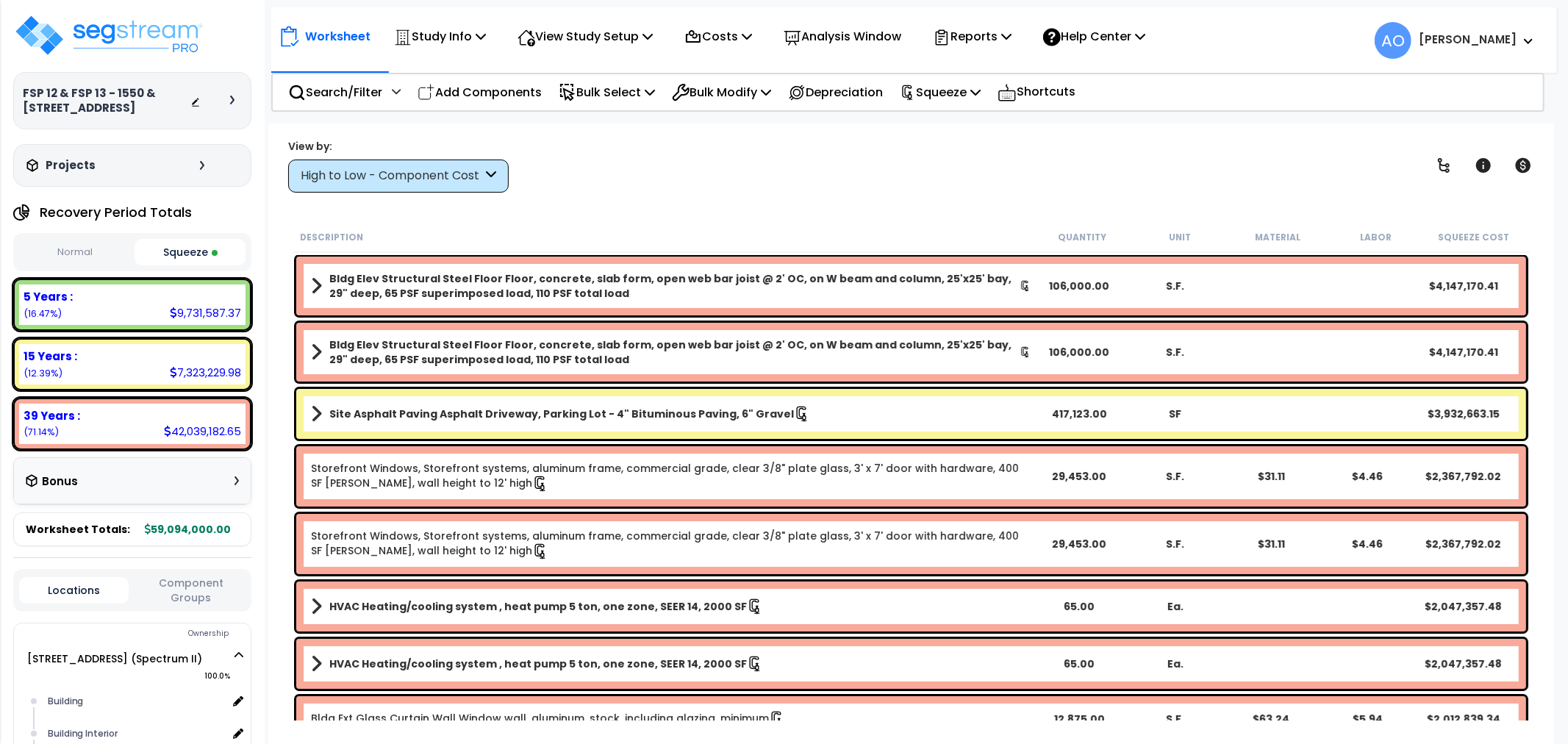
click at [186, 246] on button "Squeeze" at bounding box center [190, 252] width 111 height 26
click at [606, 157] on div "View by: High to Low - Component Cost High to Low - Component Cost" at bounding box center [911, 166] width 1256 height 54
